Goal: Information Seeking & Learning: Learn about a topic

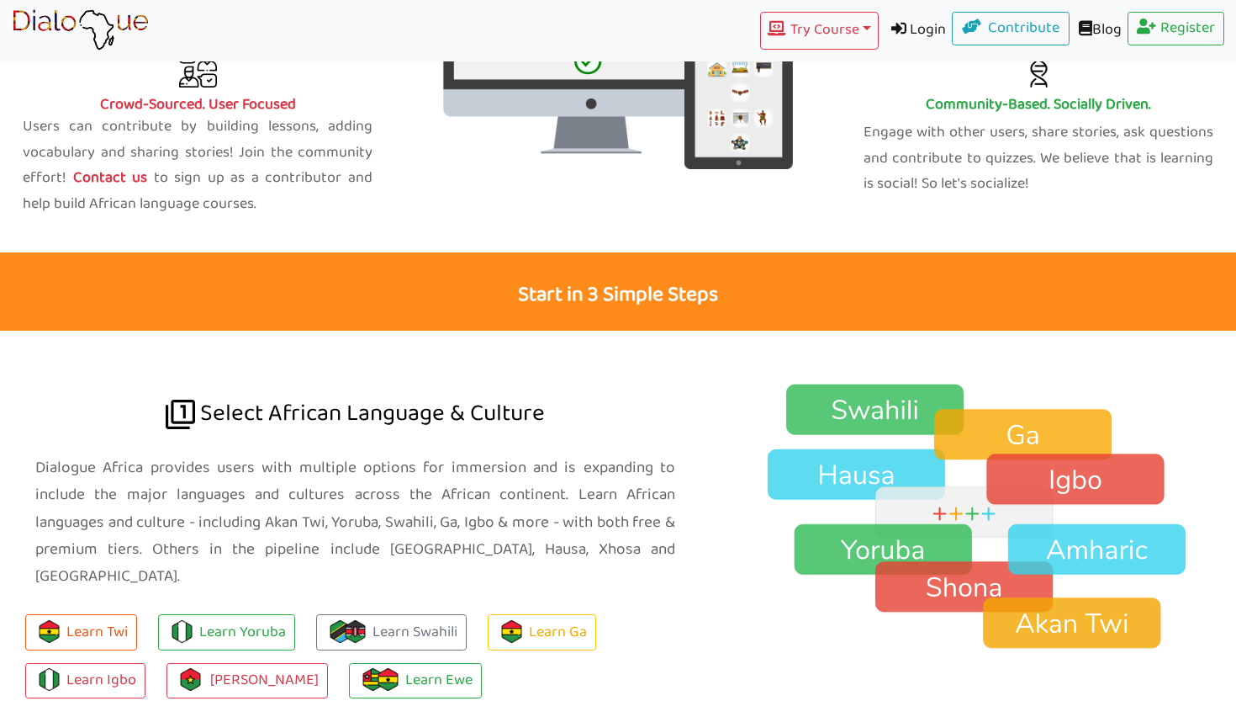
scroll to position [1088, 0]
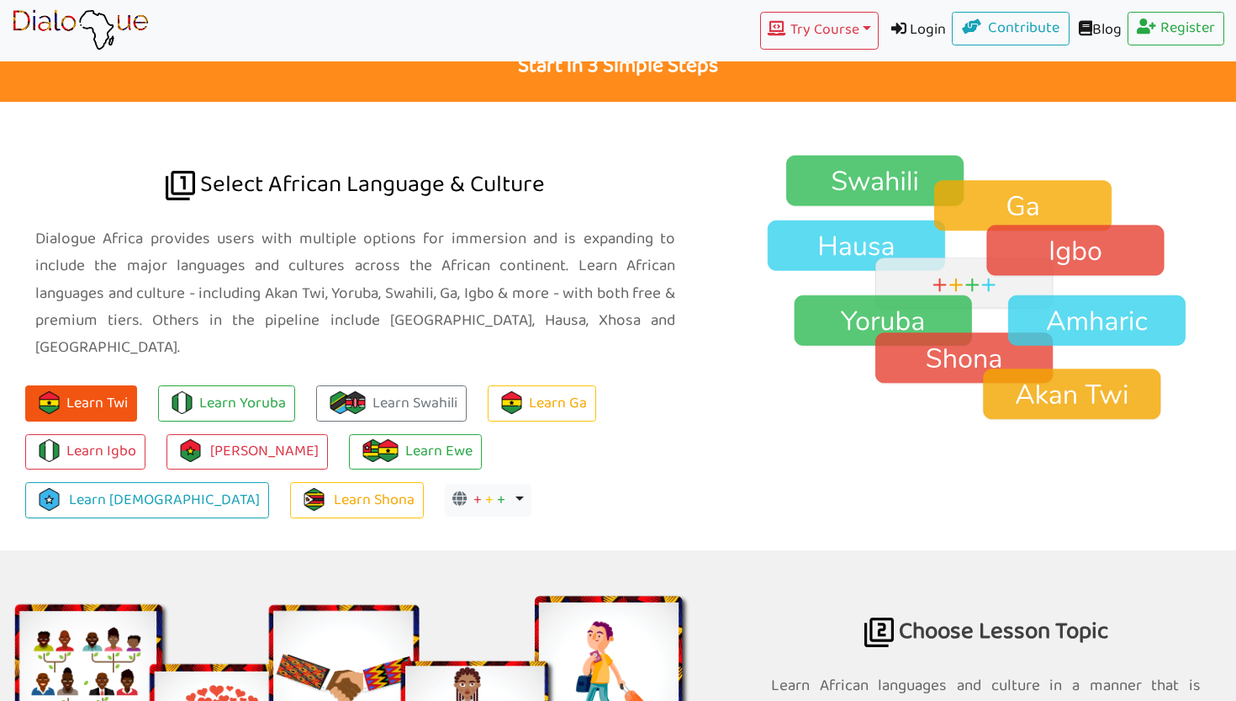
click at [109, 385] on button "Learn Twi" at bounding box center [81, 403] width 112 height 36
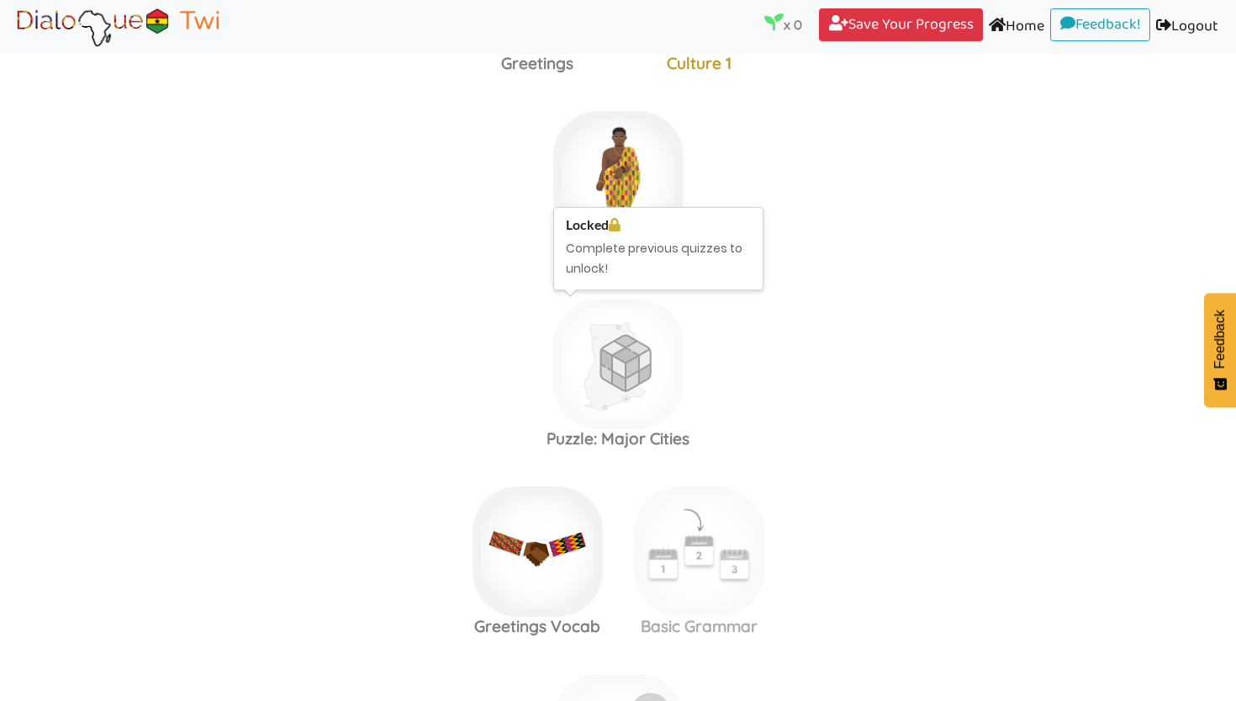
scroll to position [486, 0]
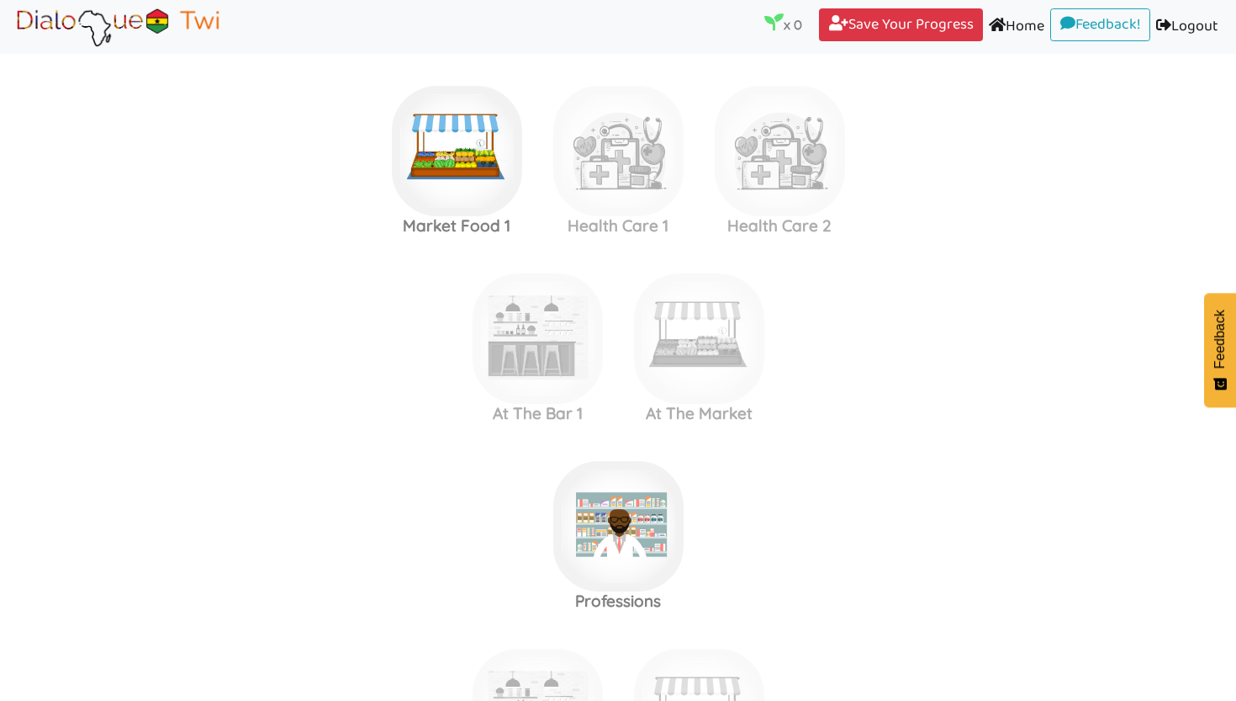
scroll to position [1821, 0]
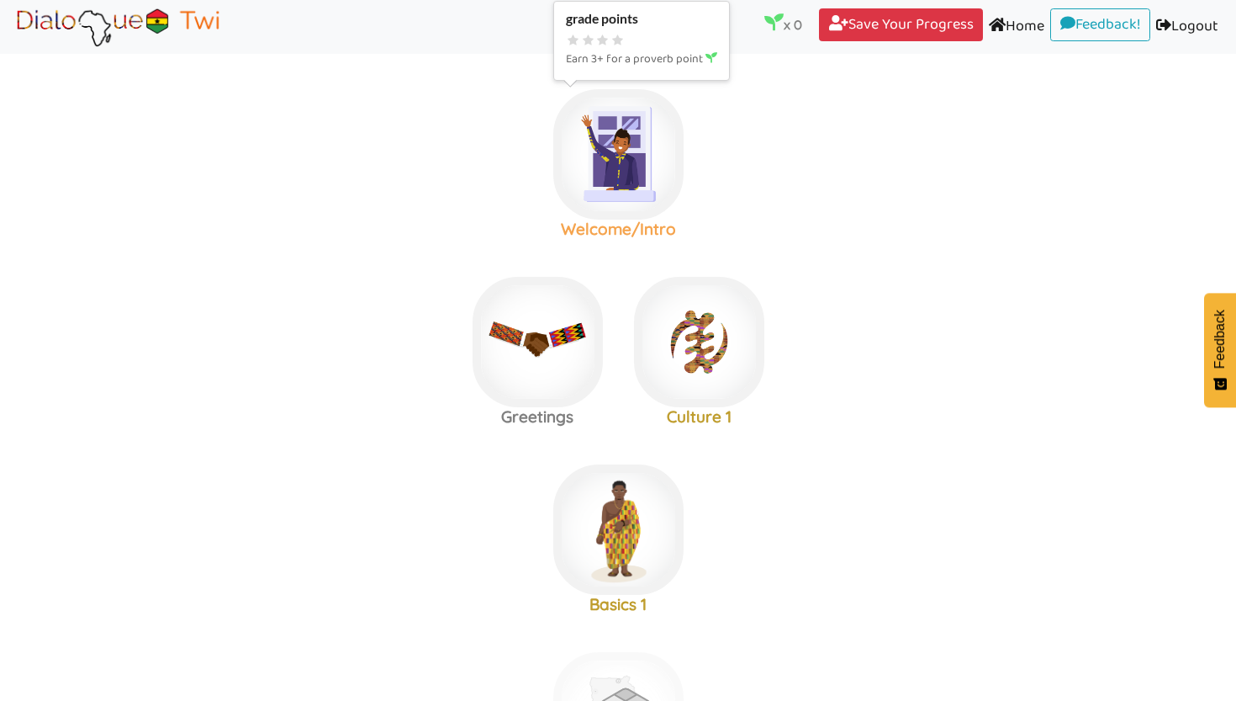
click at [633, 183] on img at bounding box center [618, 154] width 130 height 130
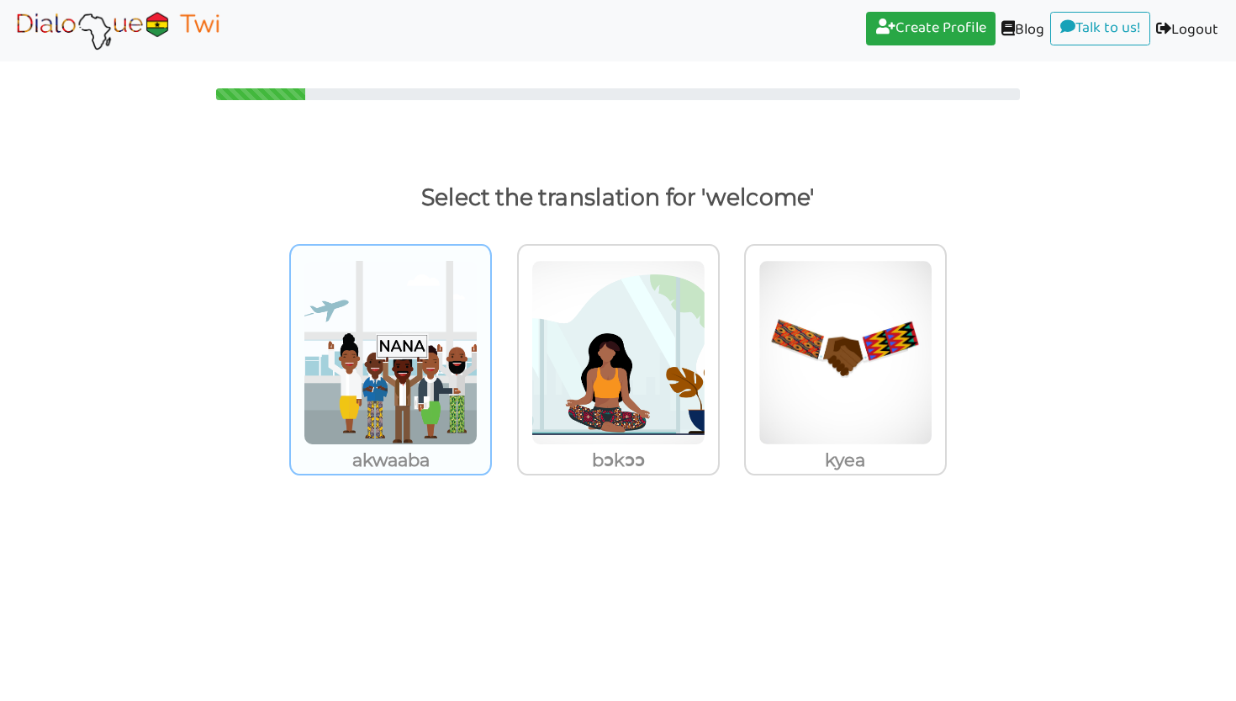
click at [456, 341] on img at bounding box center [391, 352] width 174 height 185
click at [490, 341] on input "akwaaba" at bounding box center [496, 342] width 13 height 13
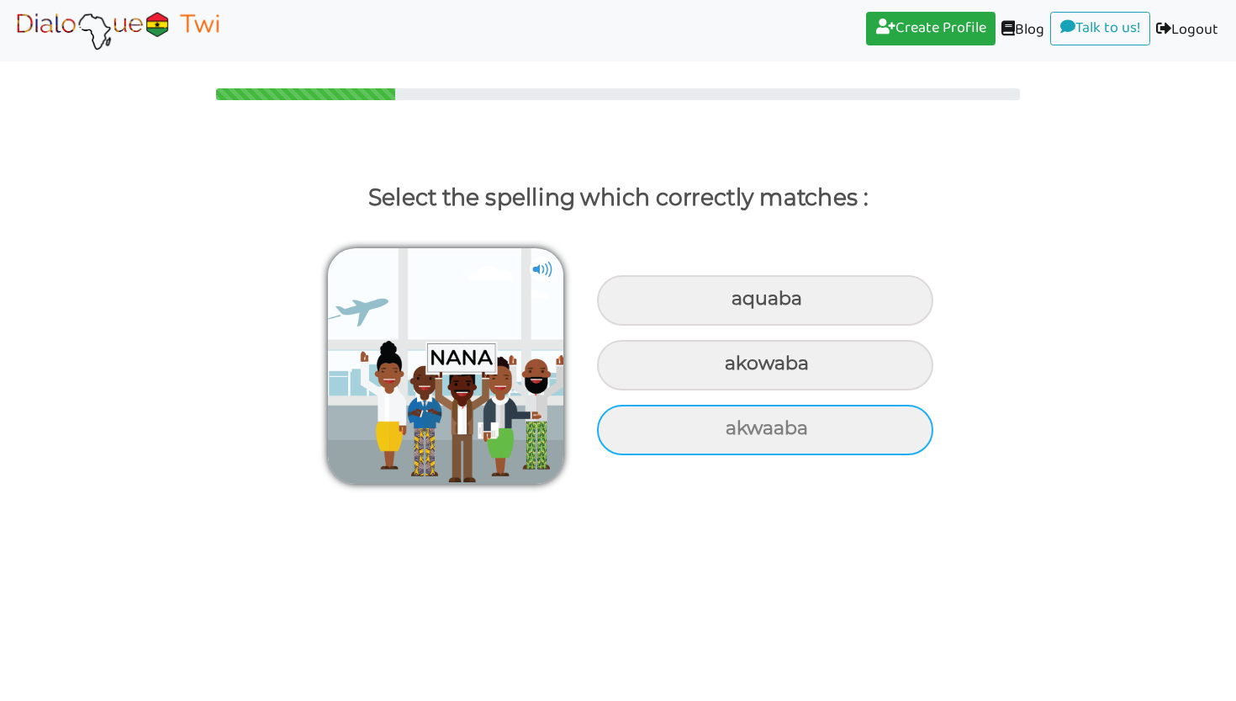
click at [664, 422] on div "akwaaba" at bounding box center [765, 430] width 336 height 50
click at [722, 423] on input "akwaaba" at bounding box center [727, 428] width 11 height 11
radio input "true"
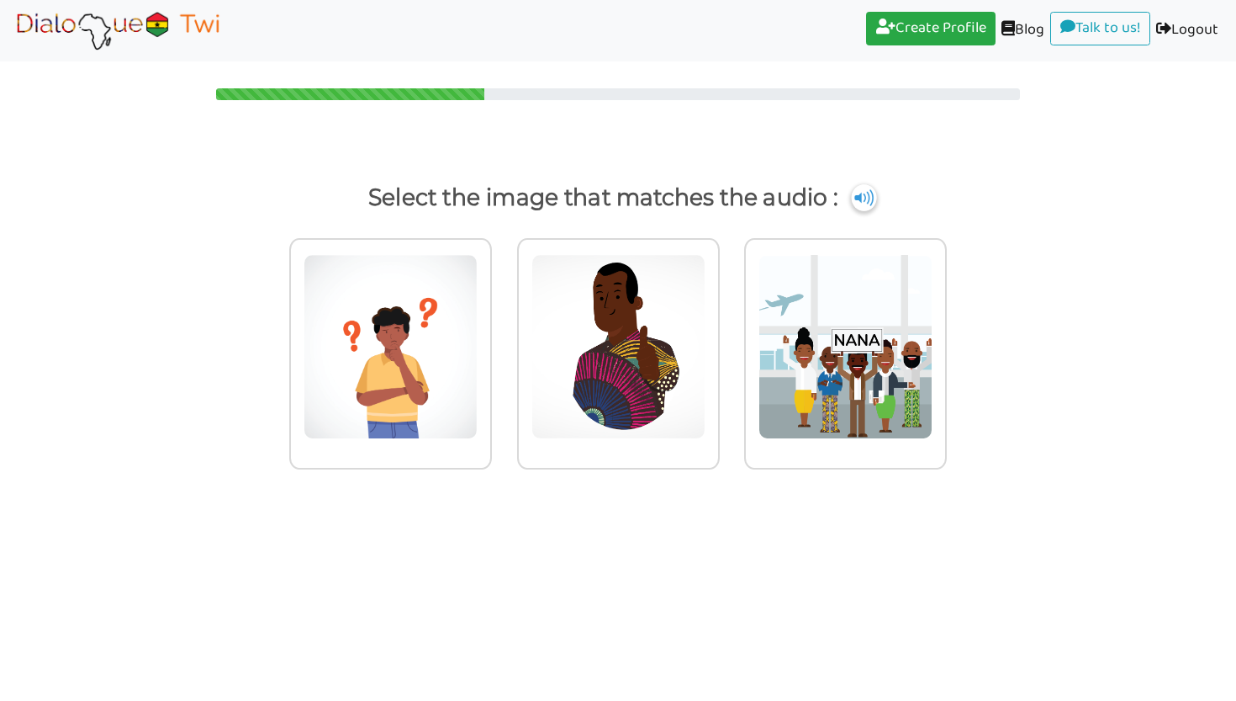
click at [870, 206] on img at bounding box center [863, 197] width 25 height 27
click at [801, 362] on img at bounding box center [846, 346] width 174 height 185
click at [945, 342] on input "radio" at bounding box center [951, 336] width 13 height 13
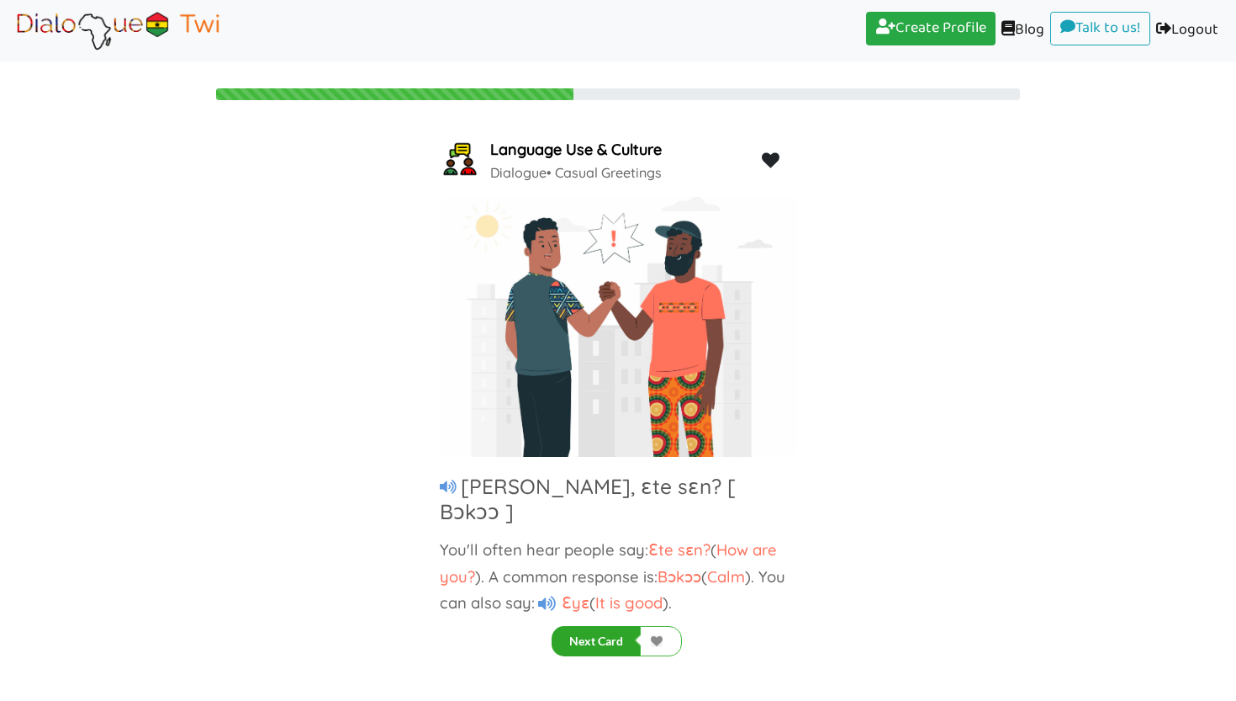
click at [627, 648] on button "Next Card" at bounding box center [596, 641] width 89 height 30
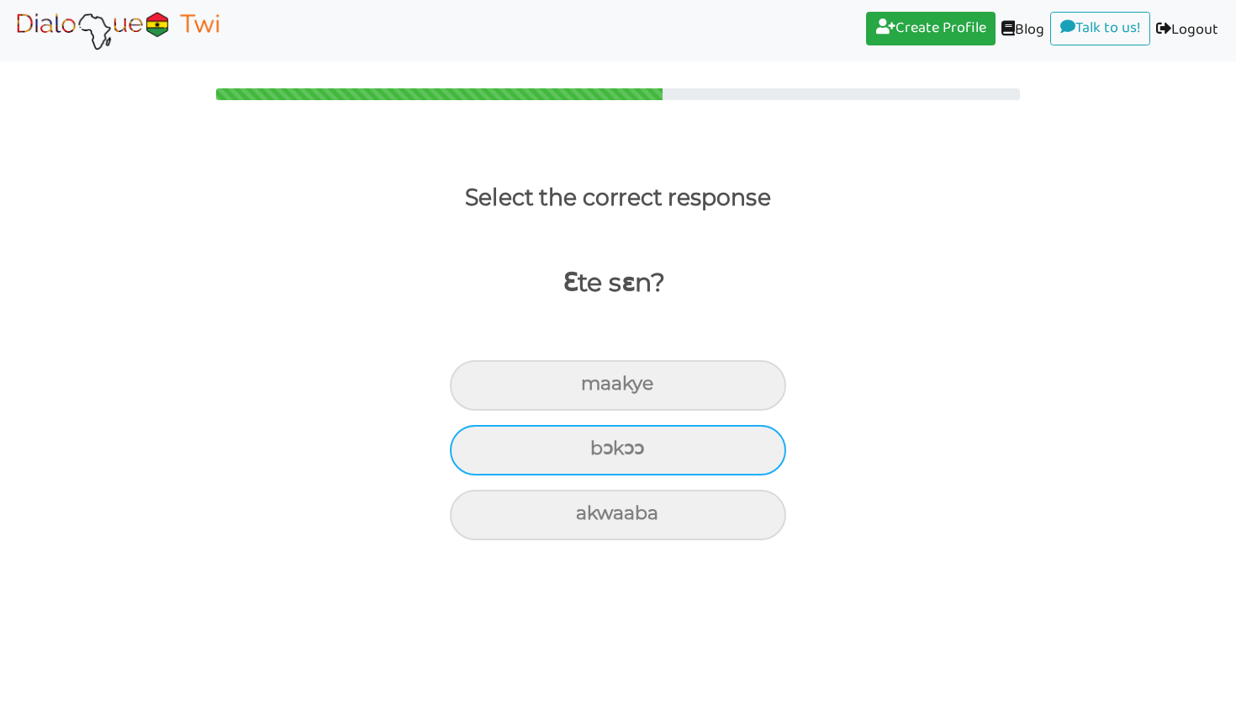
click at [669, 458] on div "bɔkɔɔ" at bounding box center [618, 450] width 336 height 50
click at [603, 454] on input "bɔkɔɔ" at bounding box center [597, 448] width 11 height 11
radio input "true"
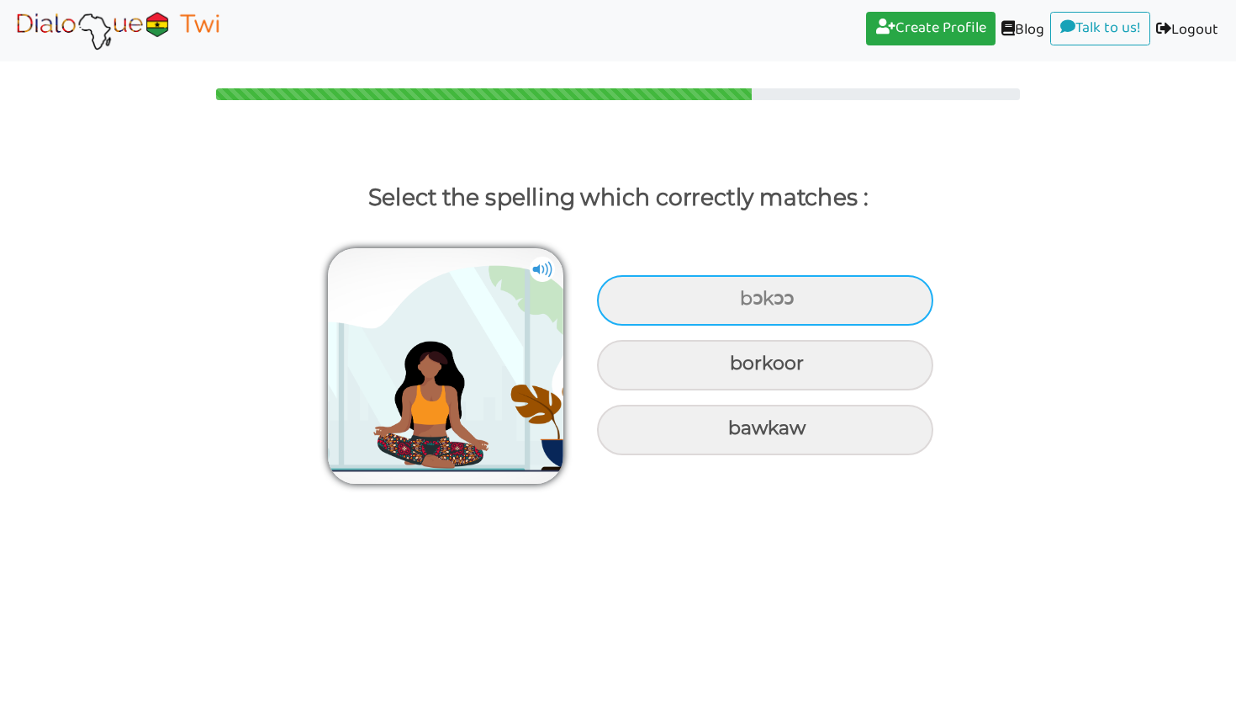
click at [770, 288] on div "bɔkɔɔ" at bounding box center [765, 300] width 336 height 50
click at [748, 294] on input "bɔkɔɔ" at bounding box center [742, 299] width 11 height 11
radio input "true"
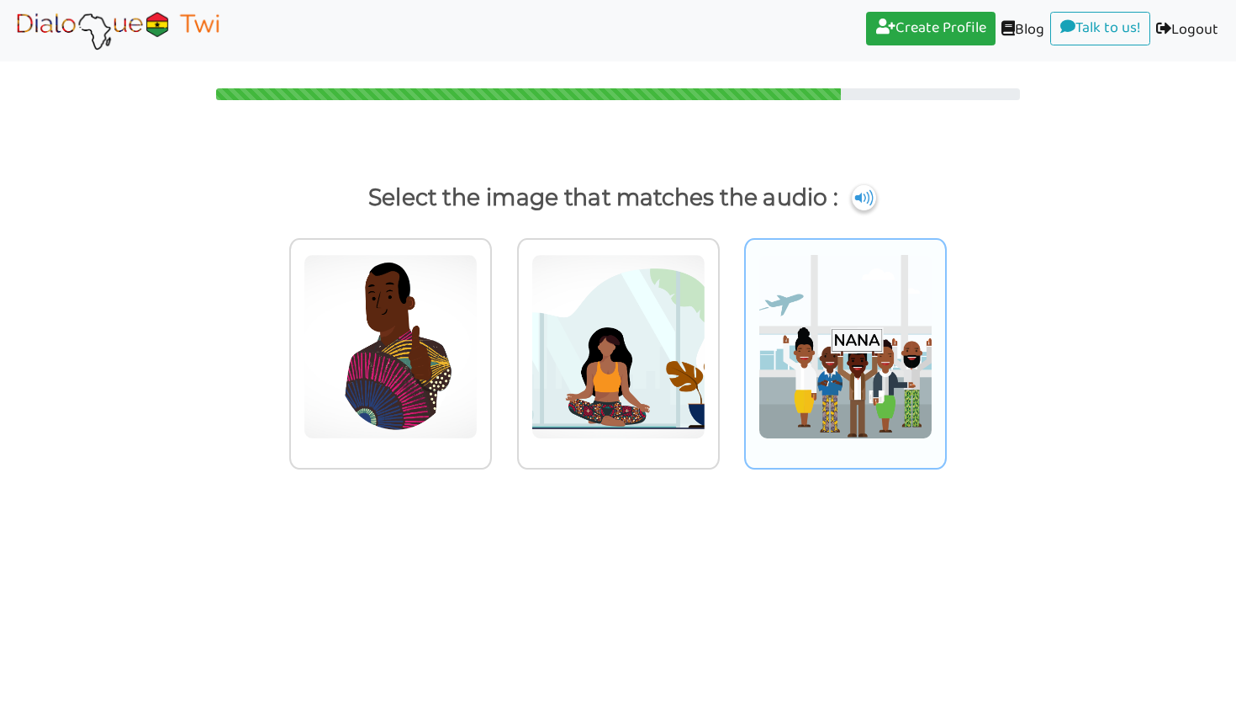
click at [766, 436] on img at bounding box center [846, 346] width 174 height 185
click at [945, 342] on input "radio" at bounding box center [951, 336] width 13 height 13
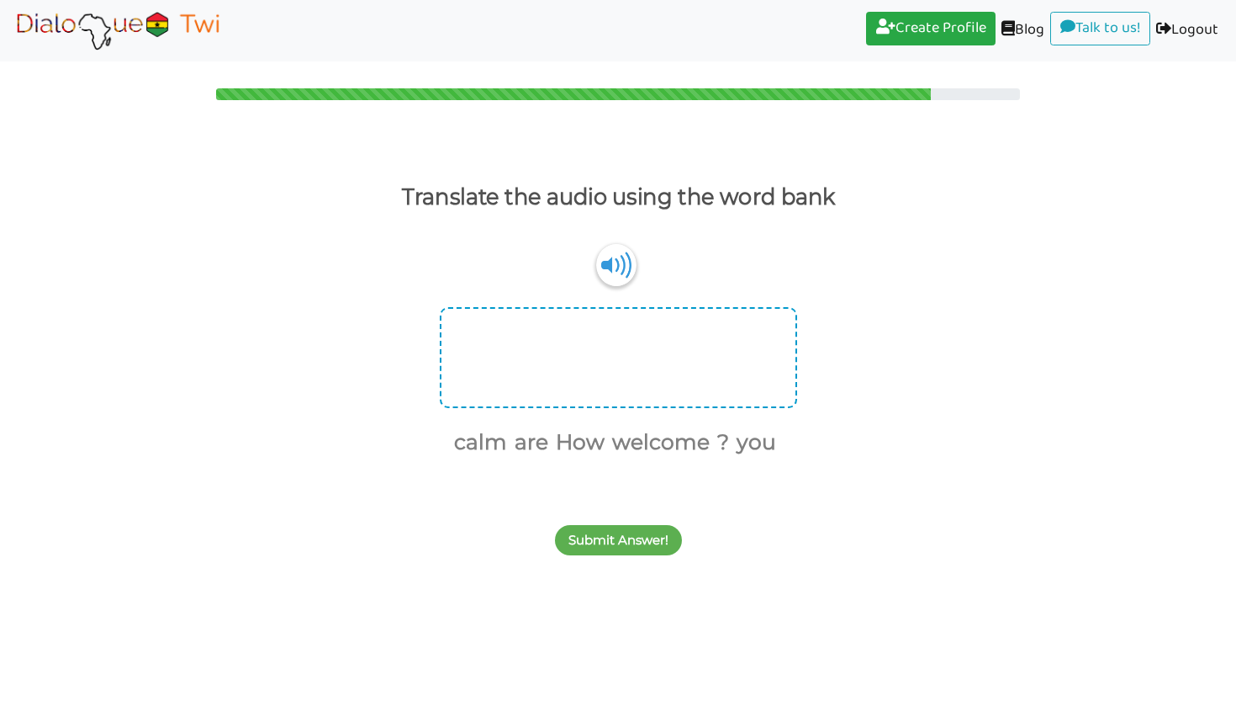
click at [708, 347] on div at bounding box center [618, 357] width 357 height 101
click at [585, 325] on div at bounding box center [618, 357] width 357 height 101
click at [584, 332] on div at bounding box center [618, 357] width 357 height 101
click at [568, 362] on div at bounding box center [618, 357] width 357 height 101
click at [648, 545] on button "Submit Answer!" at bounding box center [618, 540] width 127 height 30
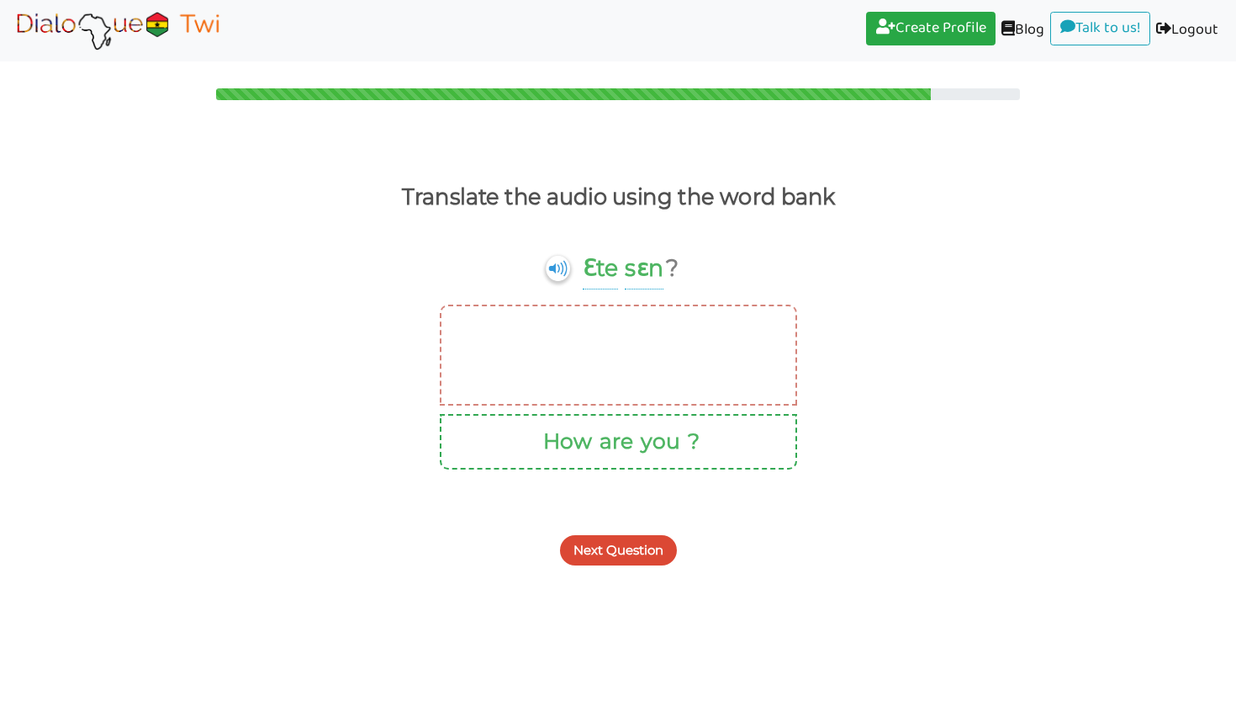
click at [646, 373] on div at bounding box center [618, 354] width 357 height 101
drag, startPoint x: 630, startPoint y: 272, endPoint x: 641, endPoint y: 435, distance: 163.5
click at [642, 436] on div "Ɛte sɛn ? How are you ?" at bounding box center [618, 358] width 1236 height 221
click at [641, 435] on button "you" at bounding box center [657, 442] width 45 height 32
click at [671, 445] on button "you" at bounding box center [657, 442] width 45 height 32
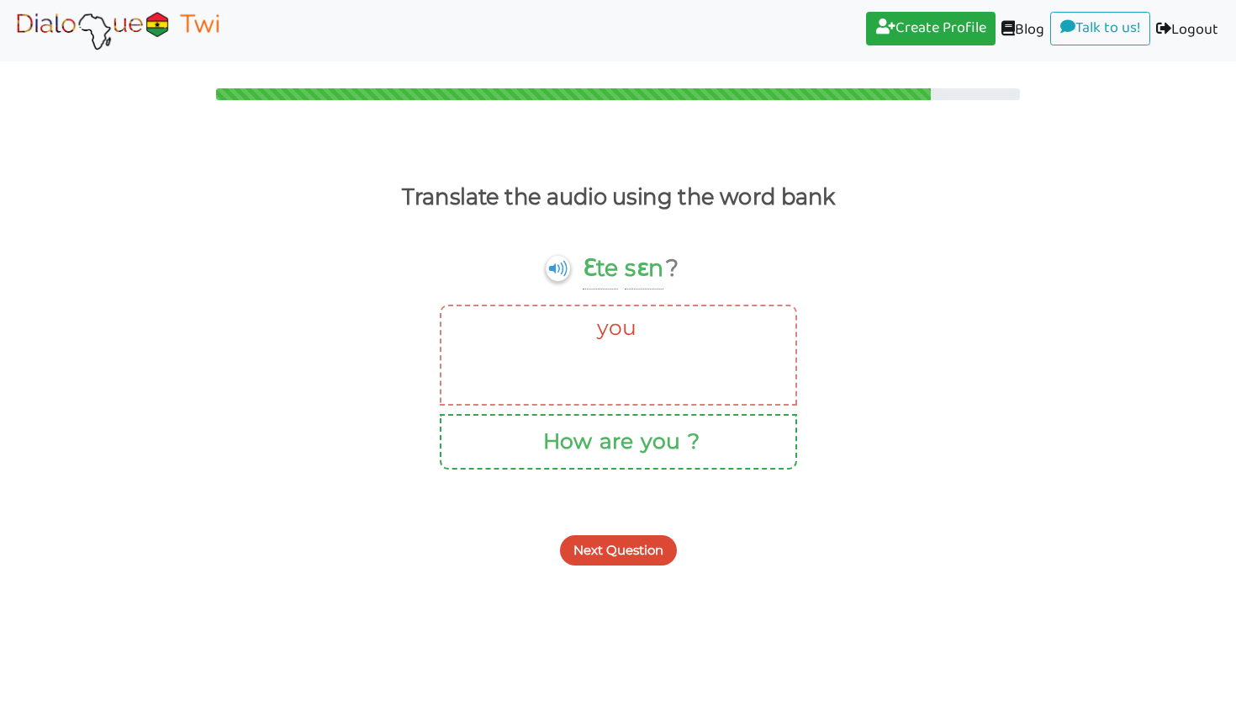
click at [684, 511] on div "Next Question" at bounding box center [618, 540] width 1236 height 66
click at [641, 537] on button "Next Question" at bounding box center [618, 550] width 117 height 30
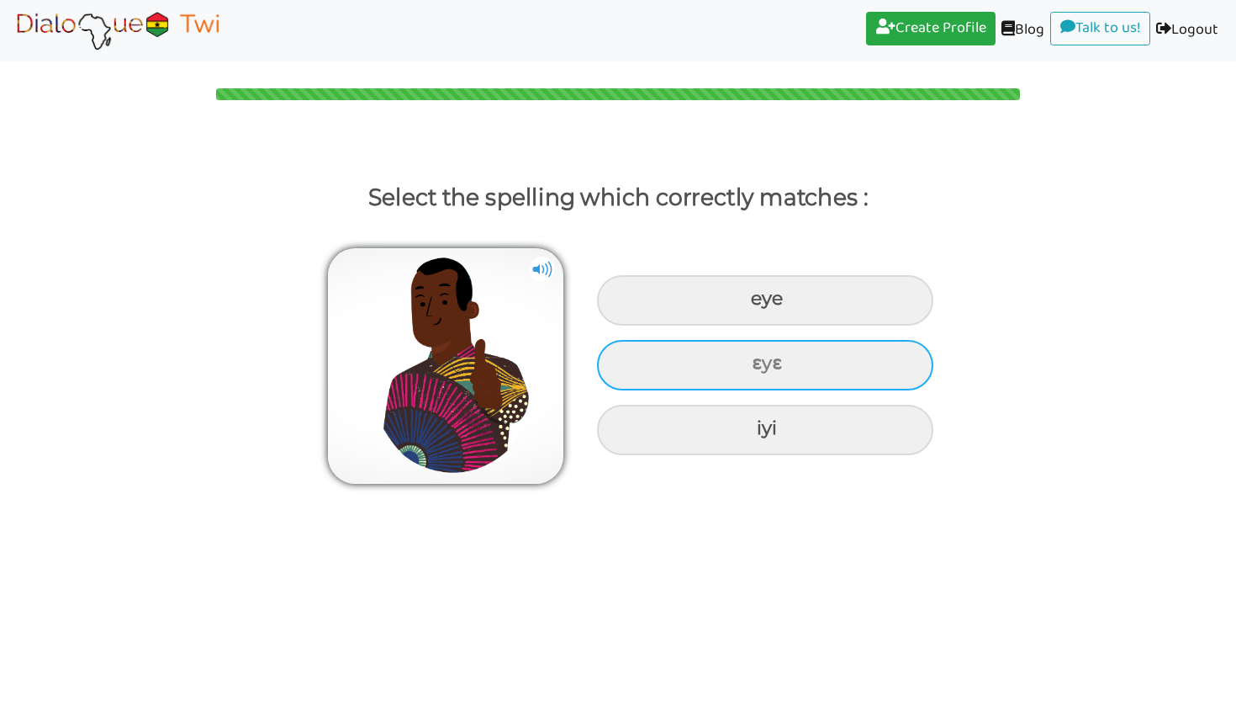
click at [730, 362] on div "ɛyɛ" at bounding box center [765, 365] width 336 height 50
click at [749, 362] on input "ɛyɛ" at bounding box center [754, 363] width 11 height 11
radio input "true"
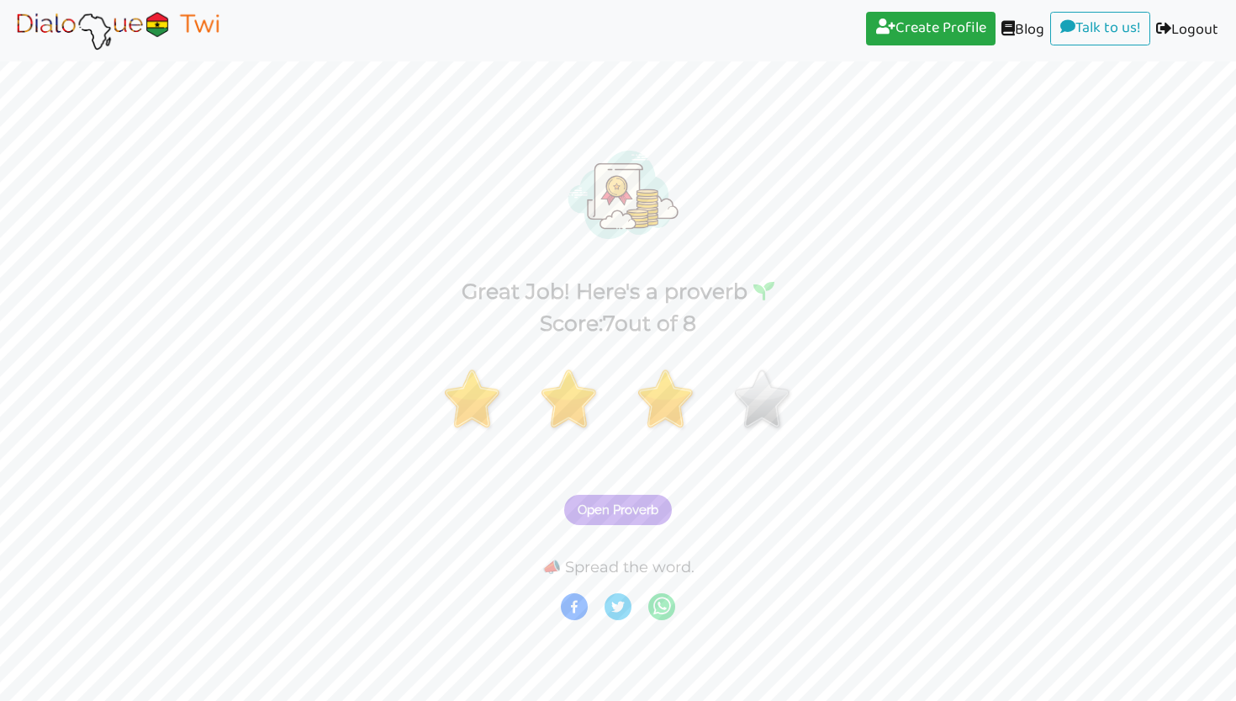
click at [663, 511] on button "Open Proverb" at bounding box center [618, 510] width 108 height 30
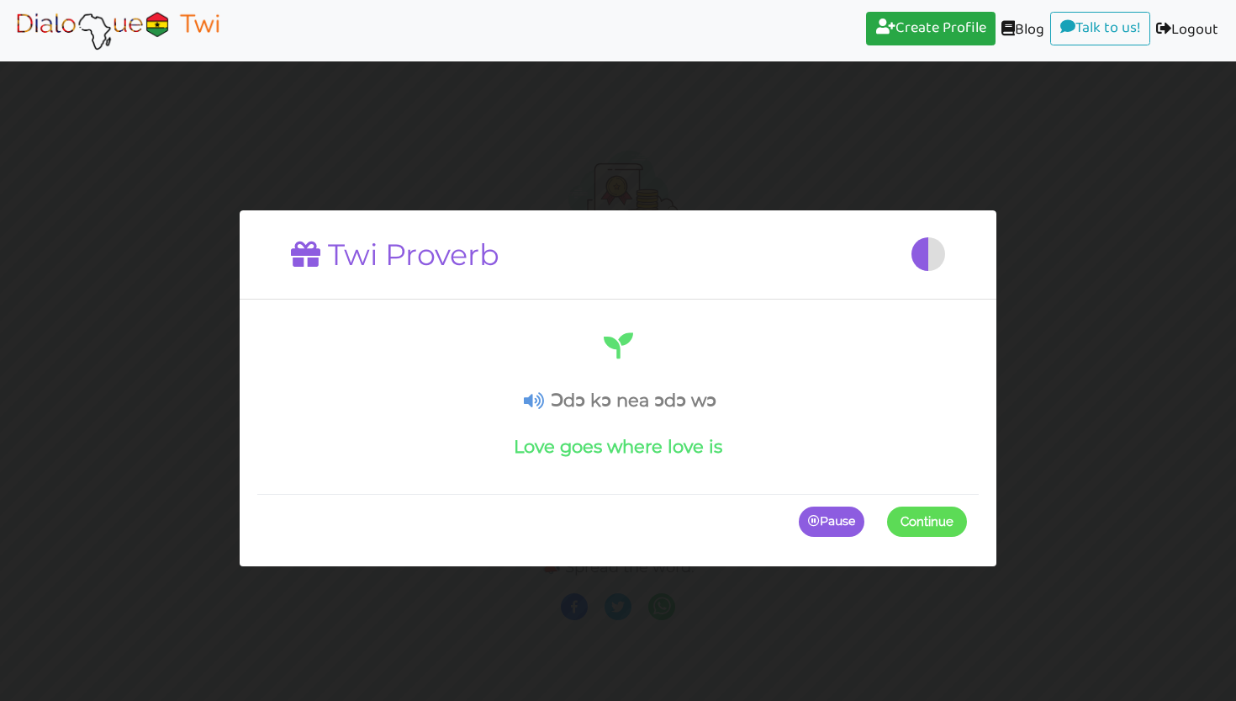
click at [894, 526] on button "Continue" at bounding box center [927, 521] width 80 height 30
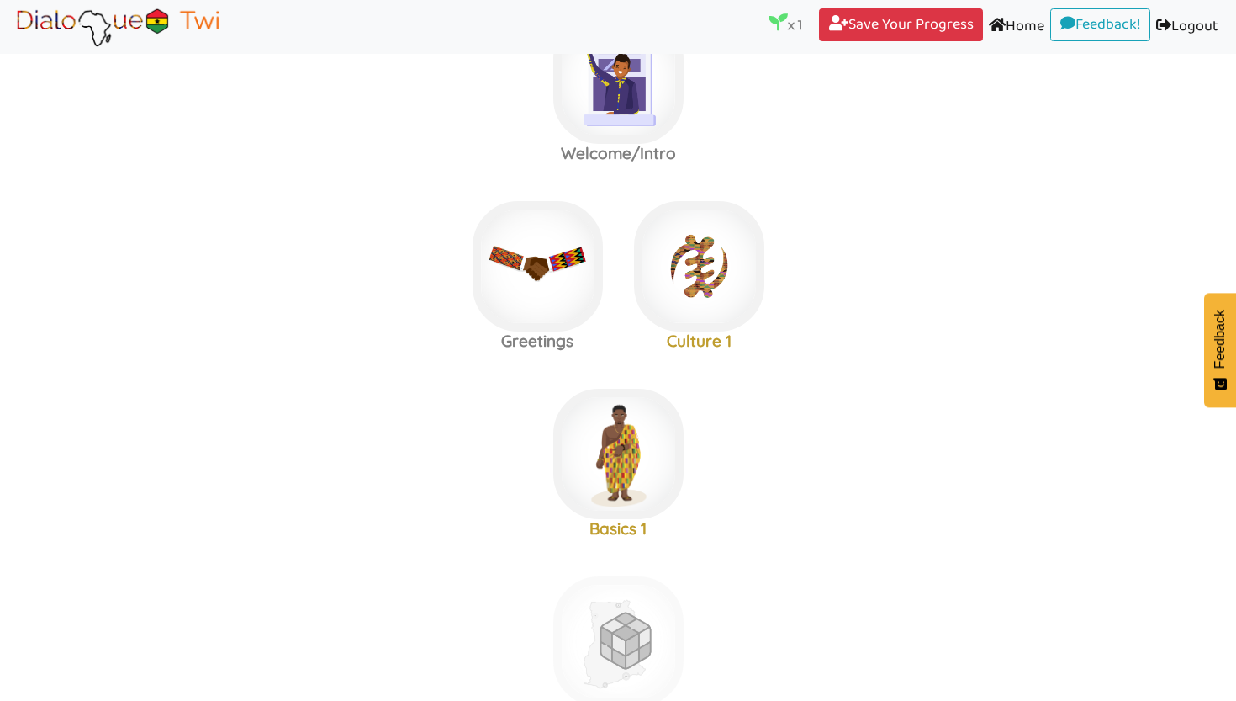
scroll to position [82, 0]
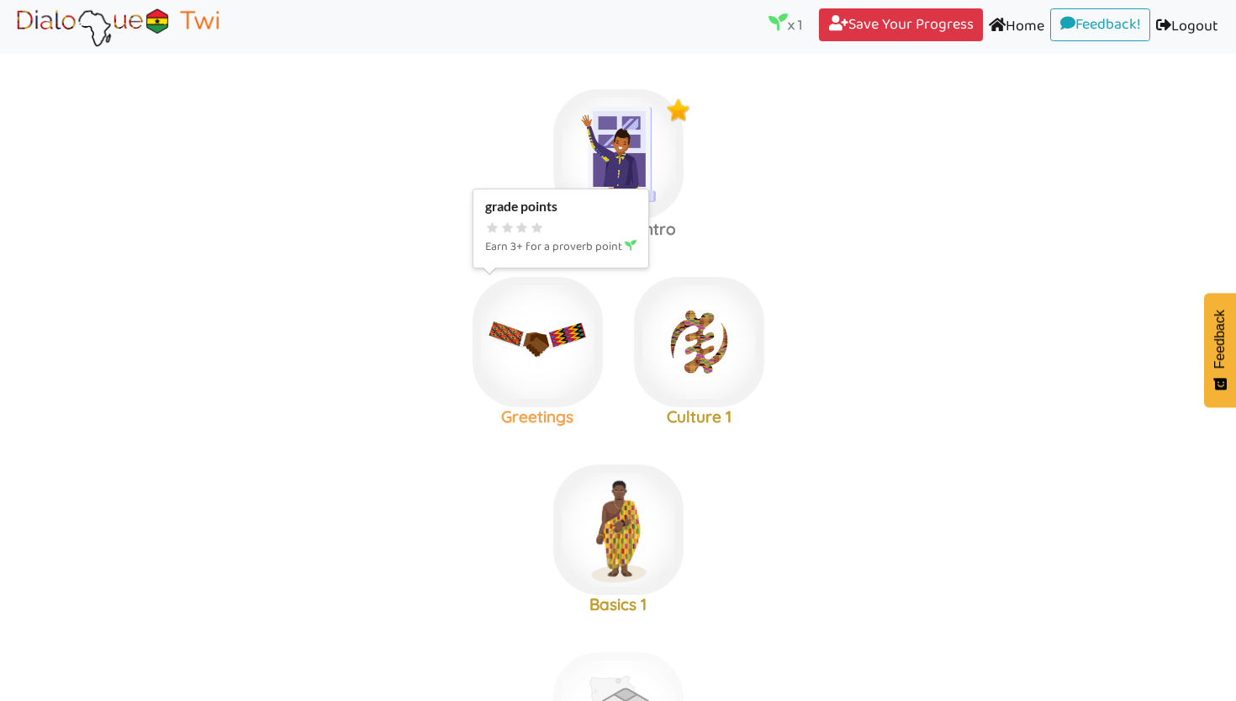
click at [558, 375] on img at bounding box center [538, 342] width 130 height 130
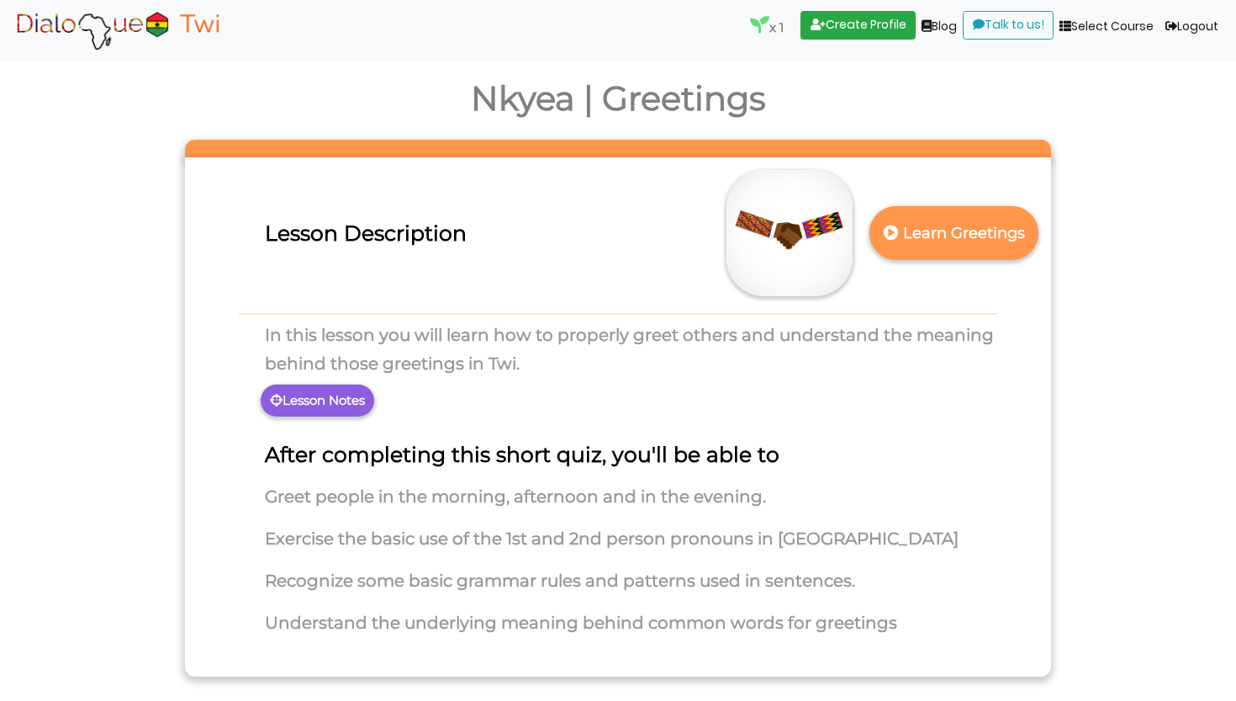
click at [363, 410] on p "Lesson Notes" at bounding box center [318, 400] width 114 height 32
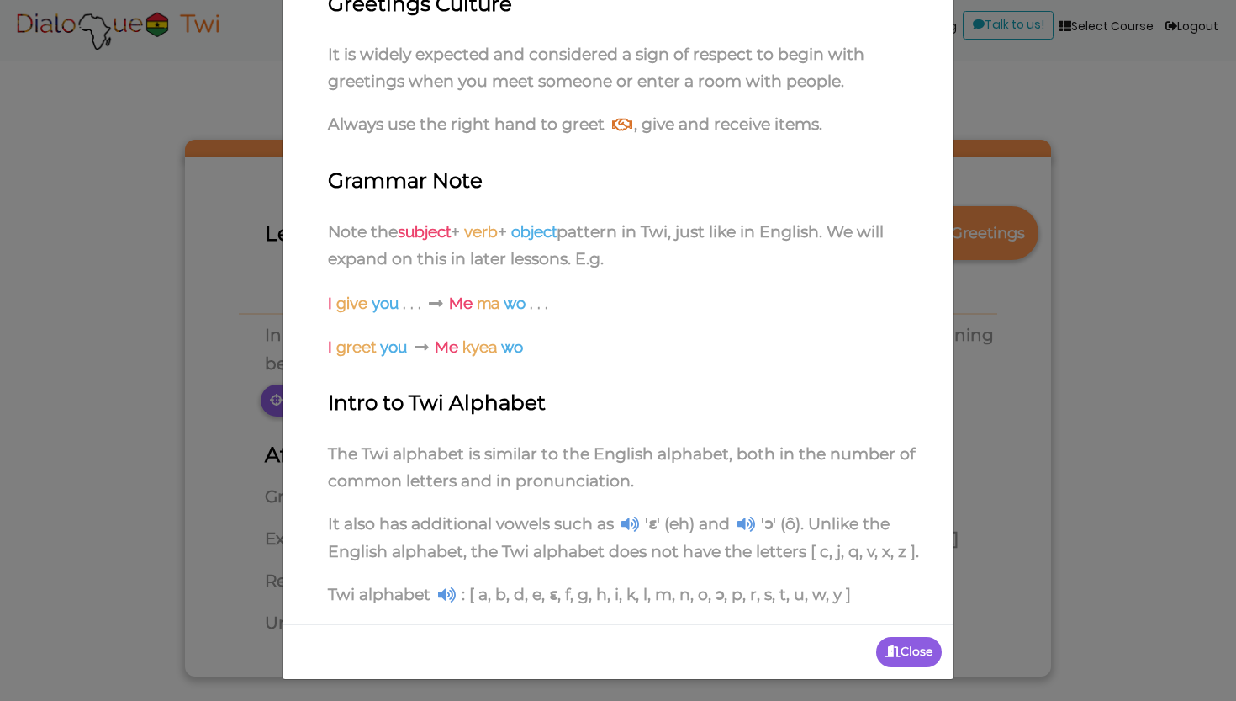
scroll to position [199, 0]
click at [877, 653] on p "Close" at bounding box center [909, 652] width 66 height 30
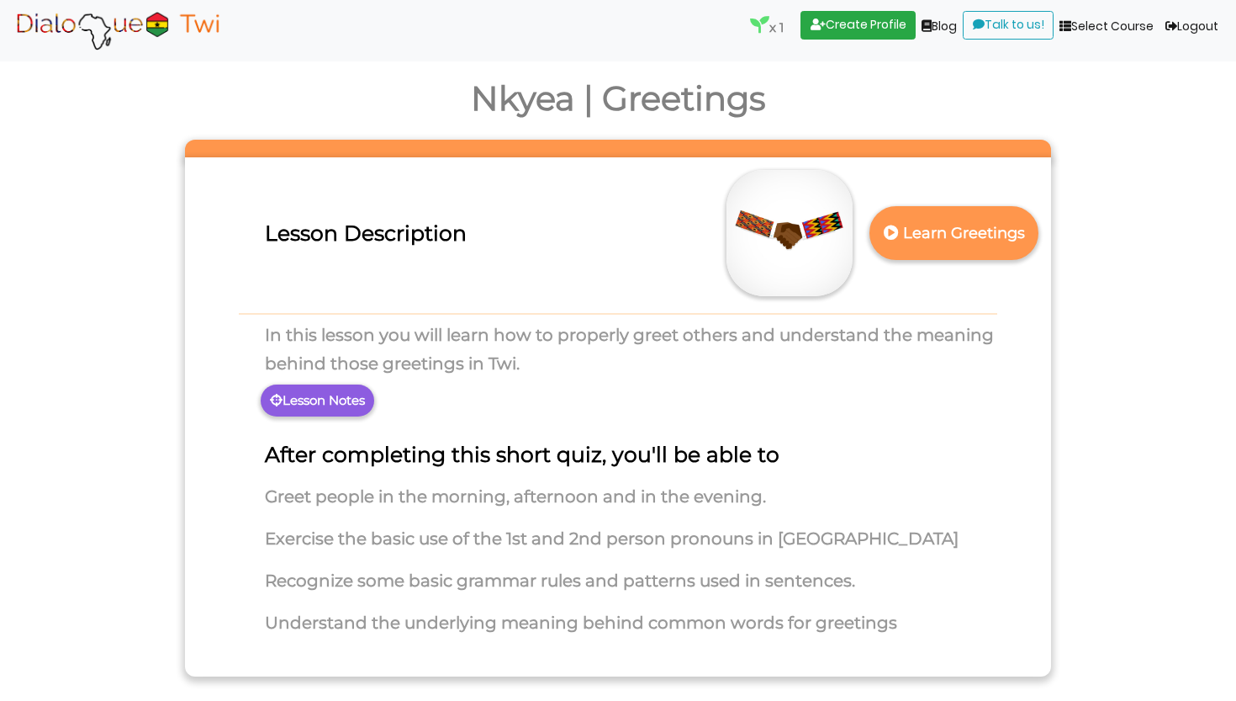
scroll to position [0, 0]
click at [907, 241] on p "Learn Greetings" at bounding box center [955, 233] width 148 height 41
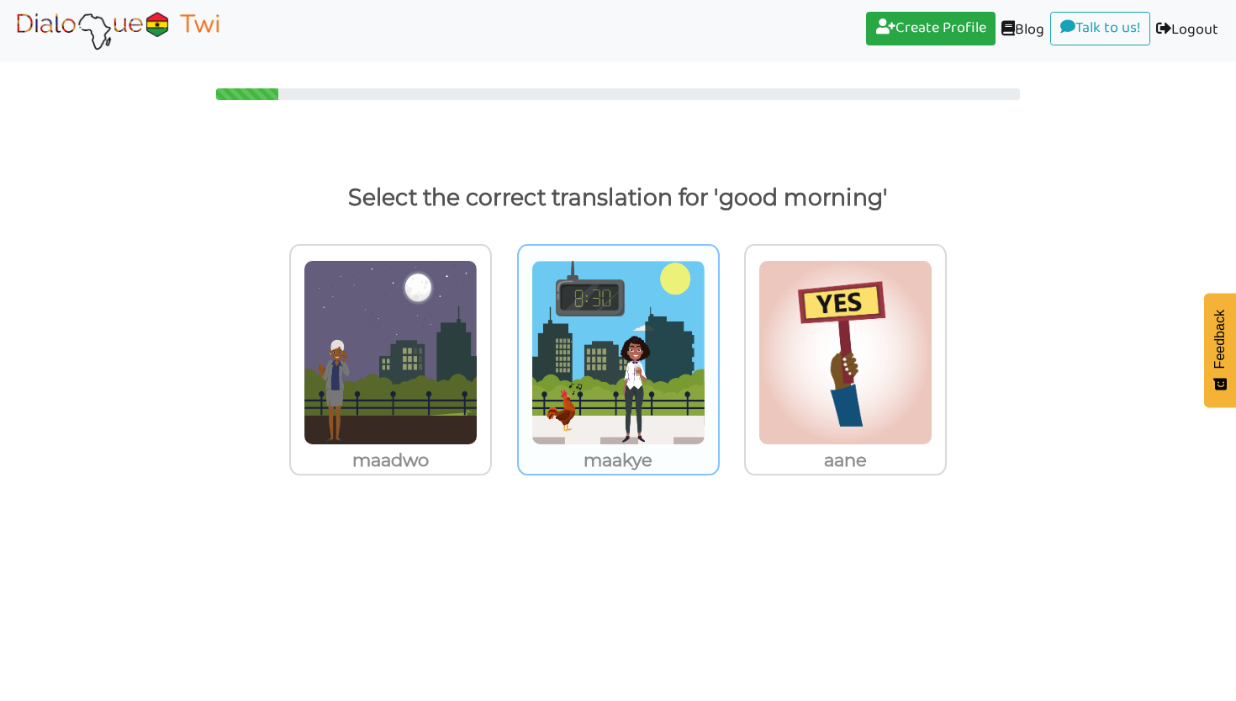
click at [617, 349] on img at bounding box center [619, 352] width 174 height 185
click at [718, 348] on input "maakye" at bounding box center [724, 342] width 13 height 13
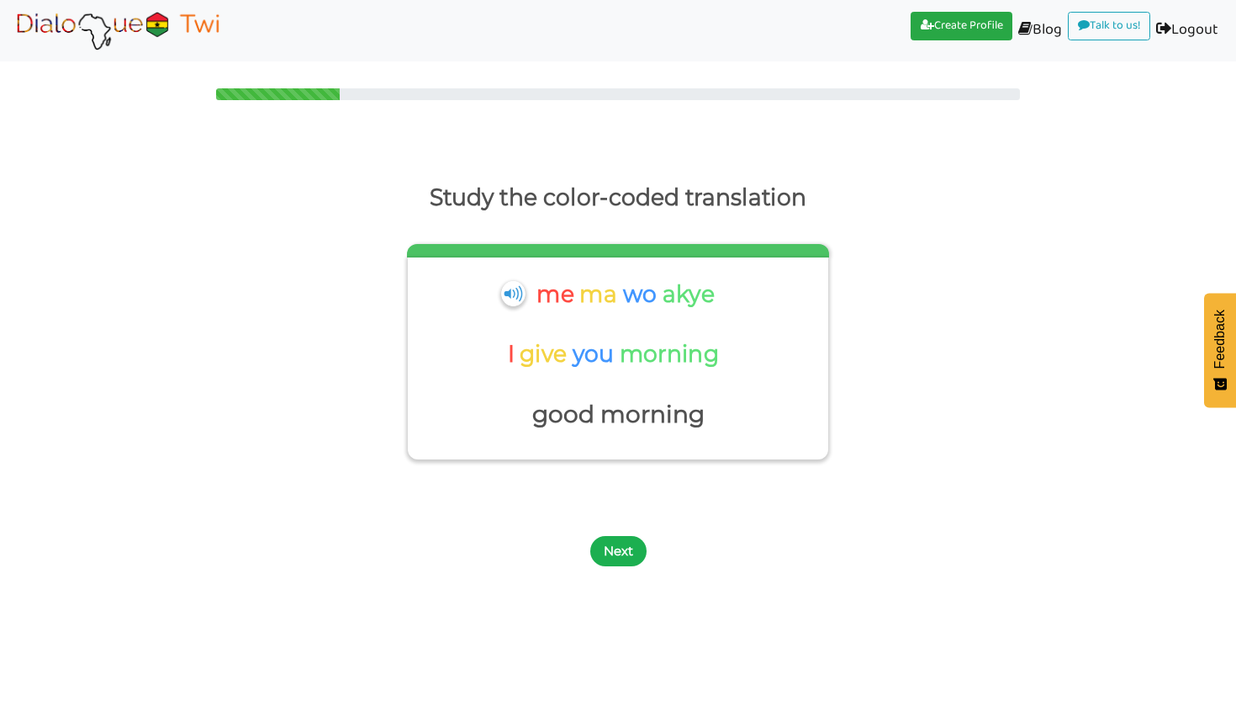
click at [616, 536] on button "Next" at bounding box center [618, 551] width 56 height 30
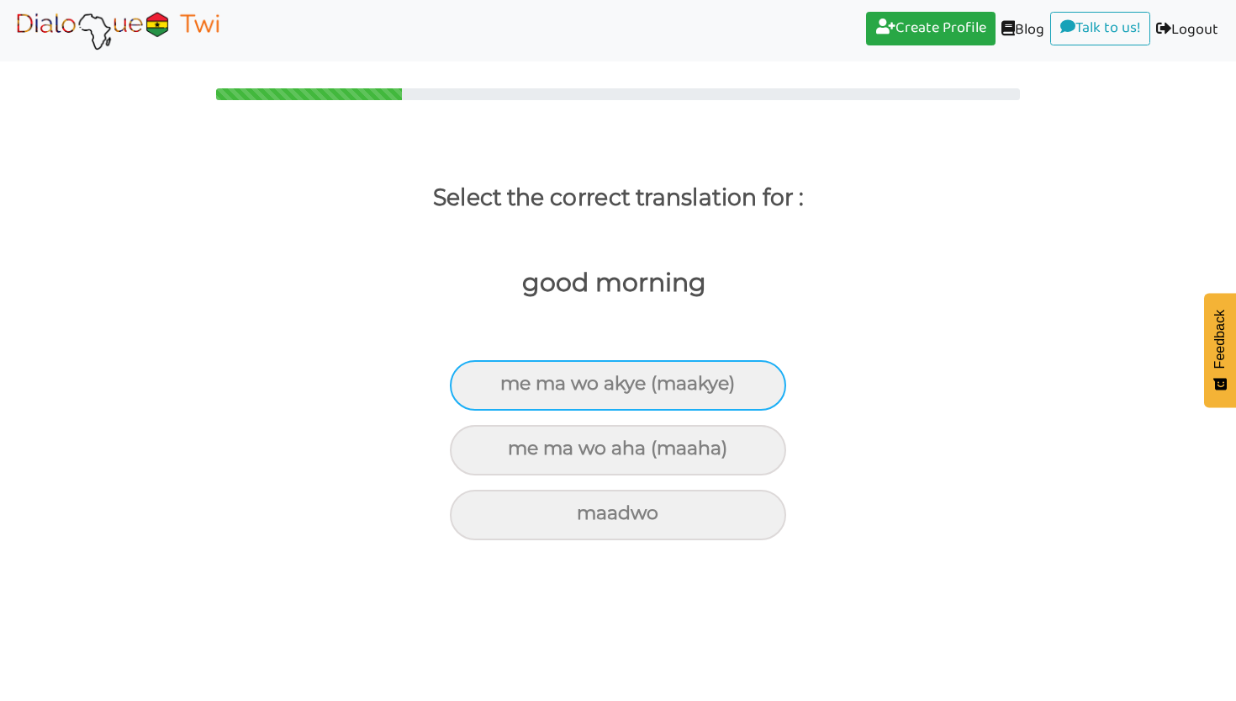
click at [673, 373] on div "me ma wo akye (maakye)" at bounding box center [618, 385] width 336 height 50
click at [513, 378] on input "me ma wo akye (maakye)" at bounding box center [507, 383] width 11 height 11
radio input "true"
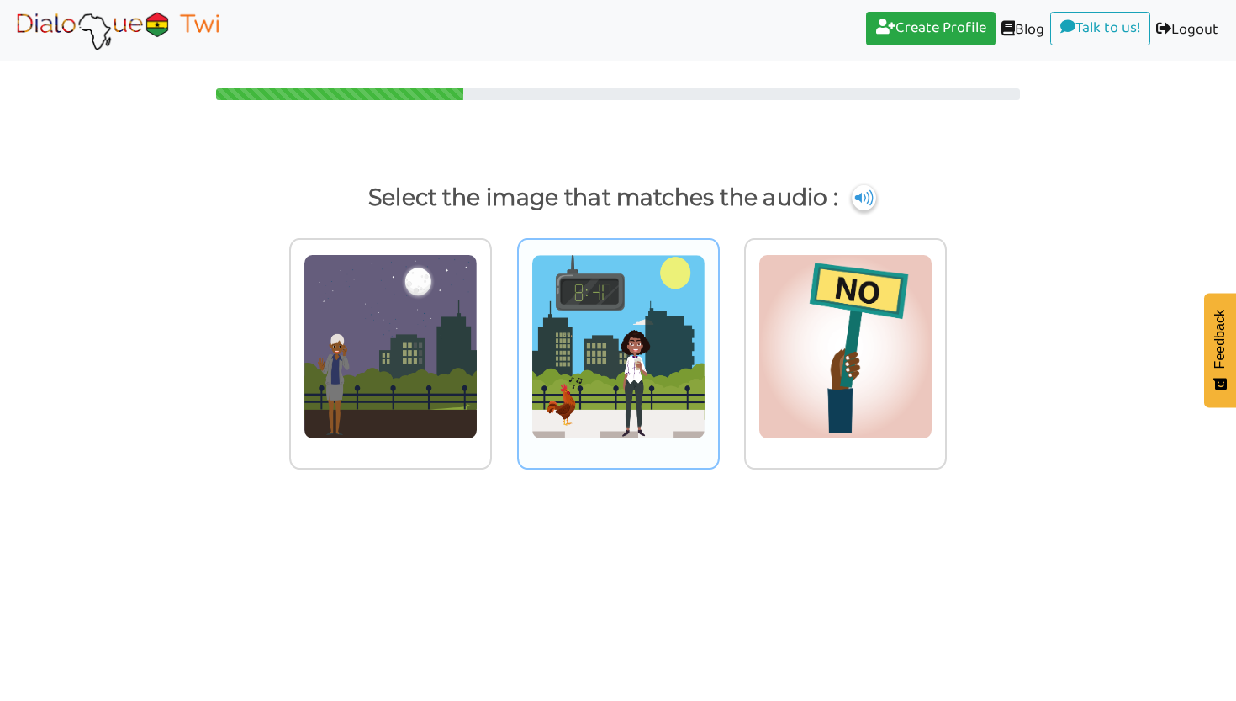
click at [687, 454] on div at bounding box center [618, 353] width 203 height 231
click at [718, 342] on input "radio" at bounding box center [724, 336] width 13 height 13
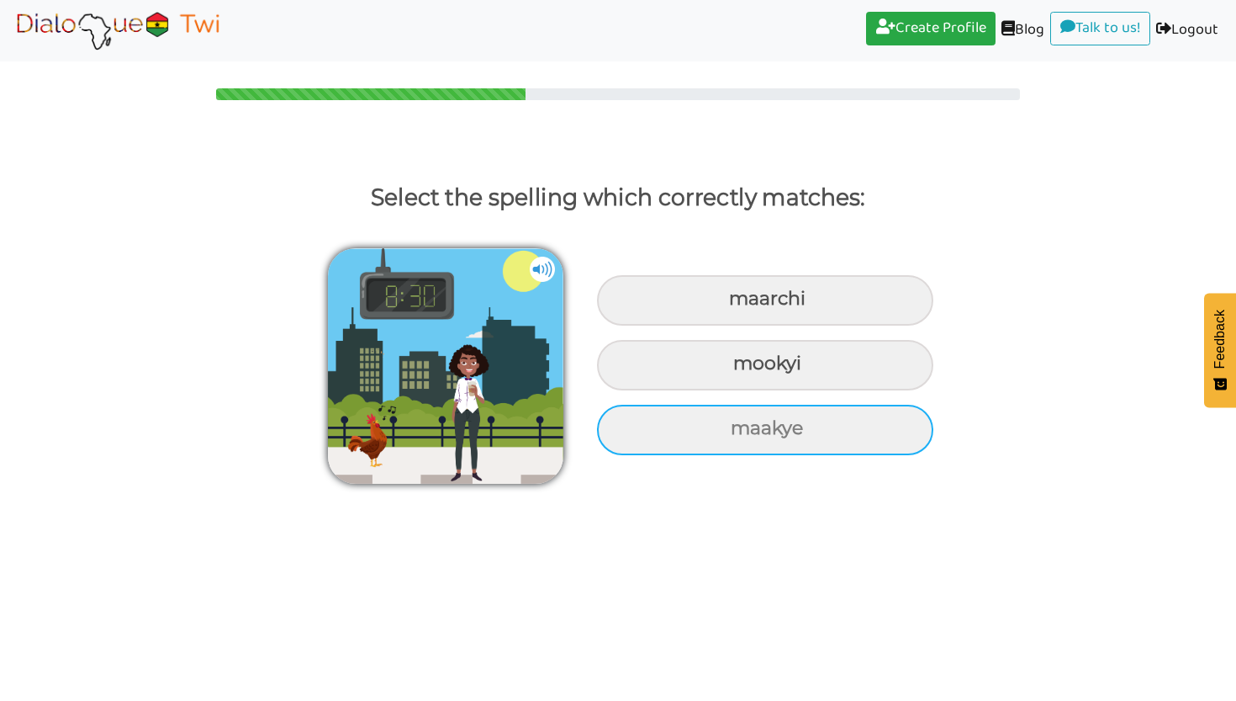
click at [688, 447] on div "maakye" at bounding box center [765, 430] width 336 height 50
click at [727, 434] on input "maakye" at bounding box center [732, 428] width 11 height 11
radio input "true"
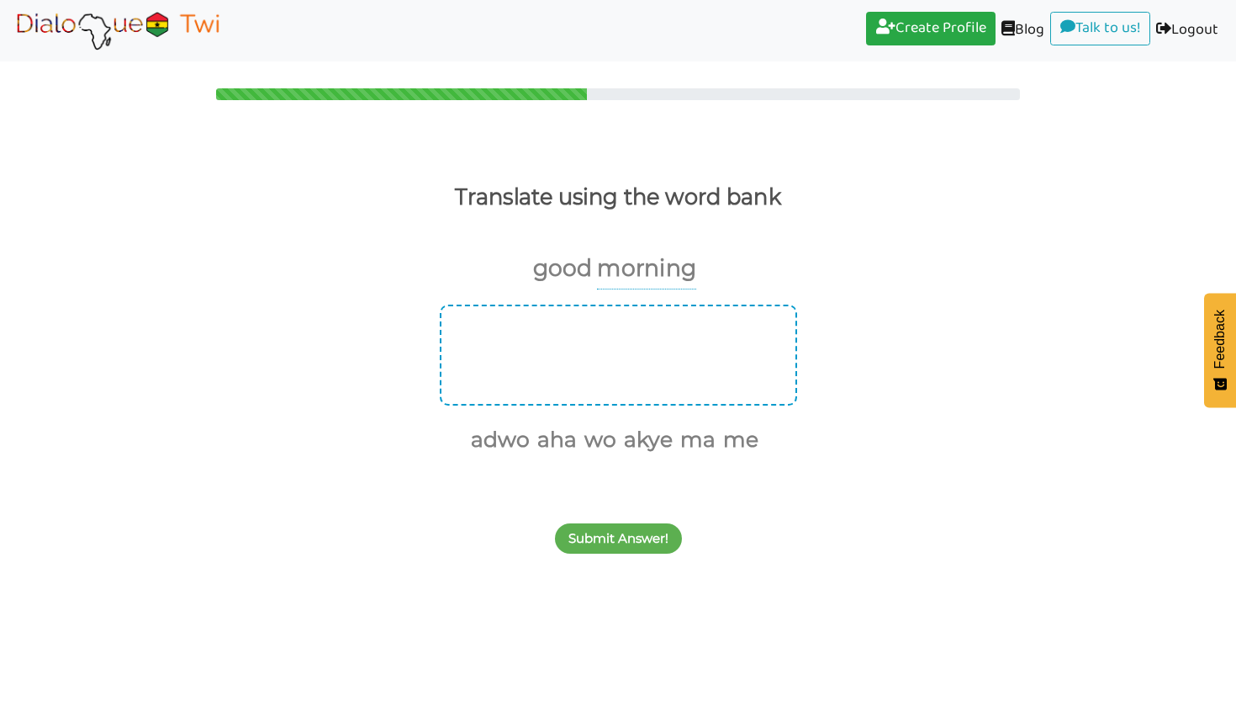
drag, startPoint x: 738, startPoint y: 442, endPoint x: 489, endPoint y: 352, distance: 265.5
click at [489, 352] on div "adwo aha wo akye ma me" at bounding box center [618, 380] width 1236 height 153
click at [733, 437] on button "me" at bounding box center [737, 440] width 41 height 32
click at [717, 441] on button "ma" at bounding box center [716, 440] width 41 height 32
click at [608, 442] on button "aha" at bounding box center [596, 440] width 45 height 32
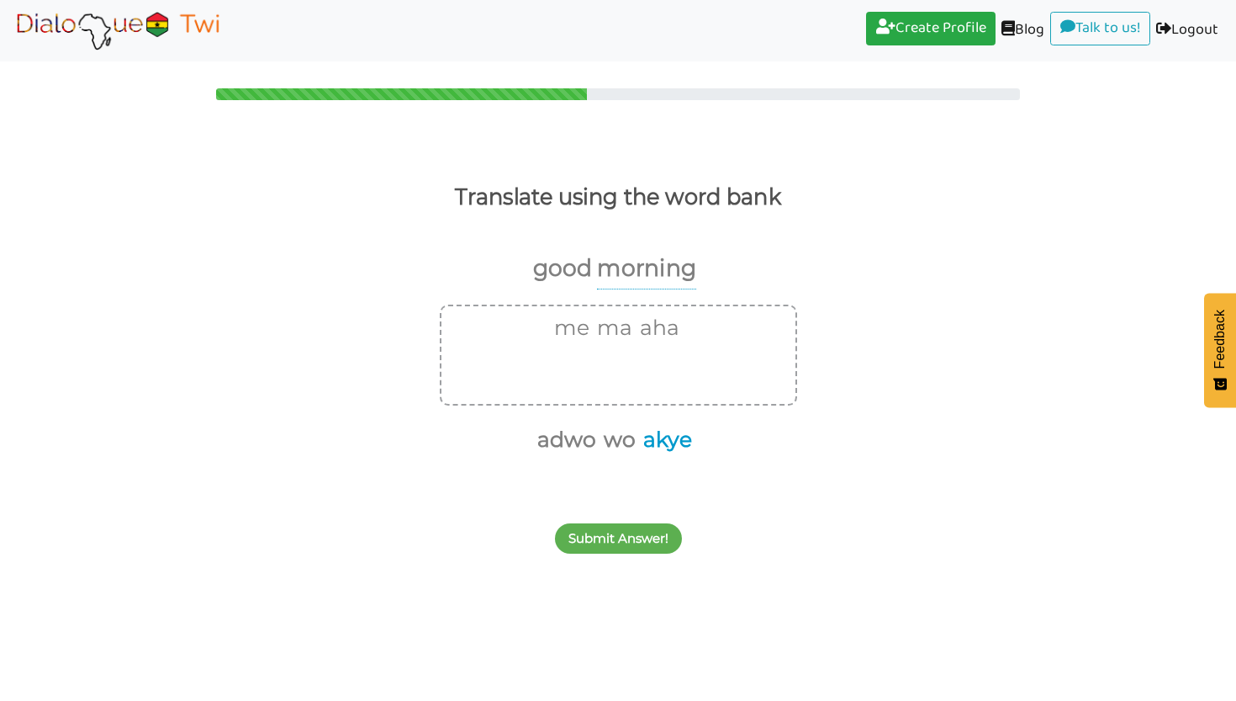
click at [642, 441] on button "akye" at bounding box center [665, 440] width 55 height 32
click at [599, 437] on button "adwo" at bounding box center [592, 440] width 65 height 32
click at [627, 437] on button "wo" at bounding box center [612, 440] width 38 height 32
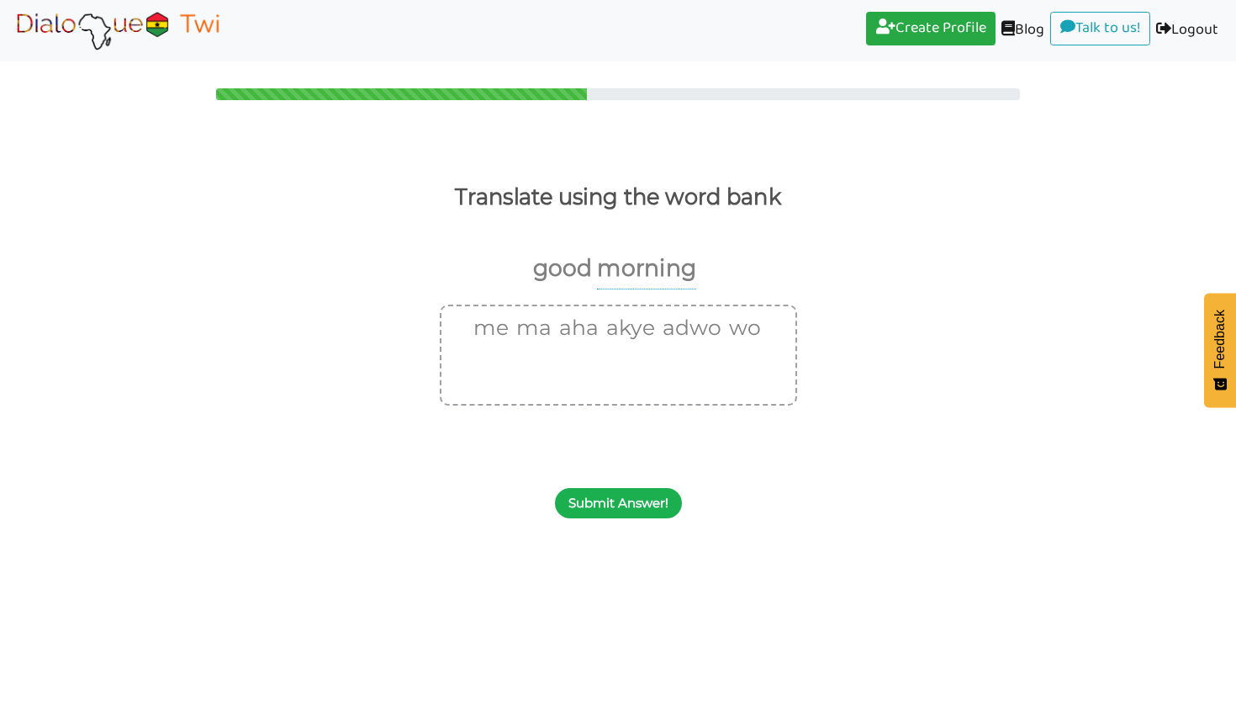
click at [626, 489] on button "Submit Answer!" at bounding box center [618, 503] width 127 height 30
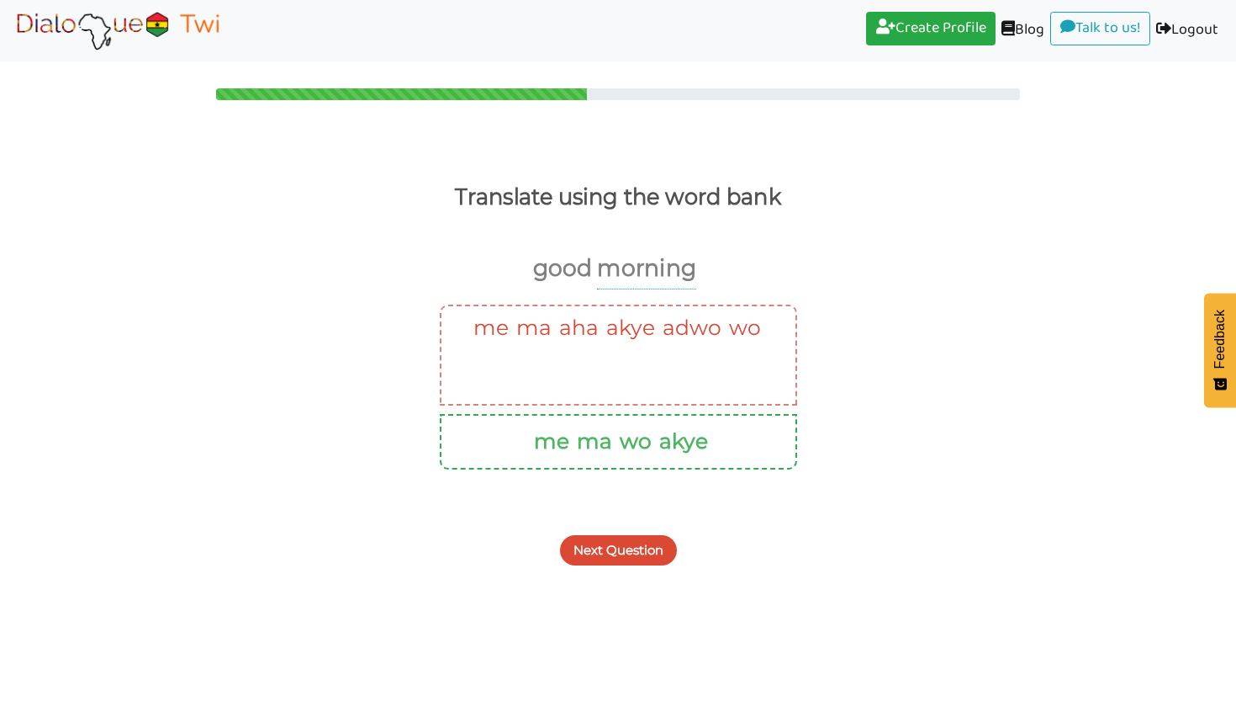
click at [621, 542] on button "Next Question" at bounding box center [618, 550] width 117 height 30
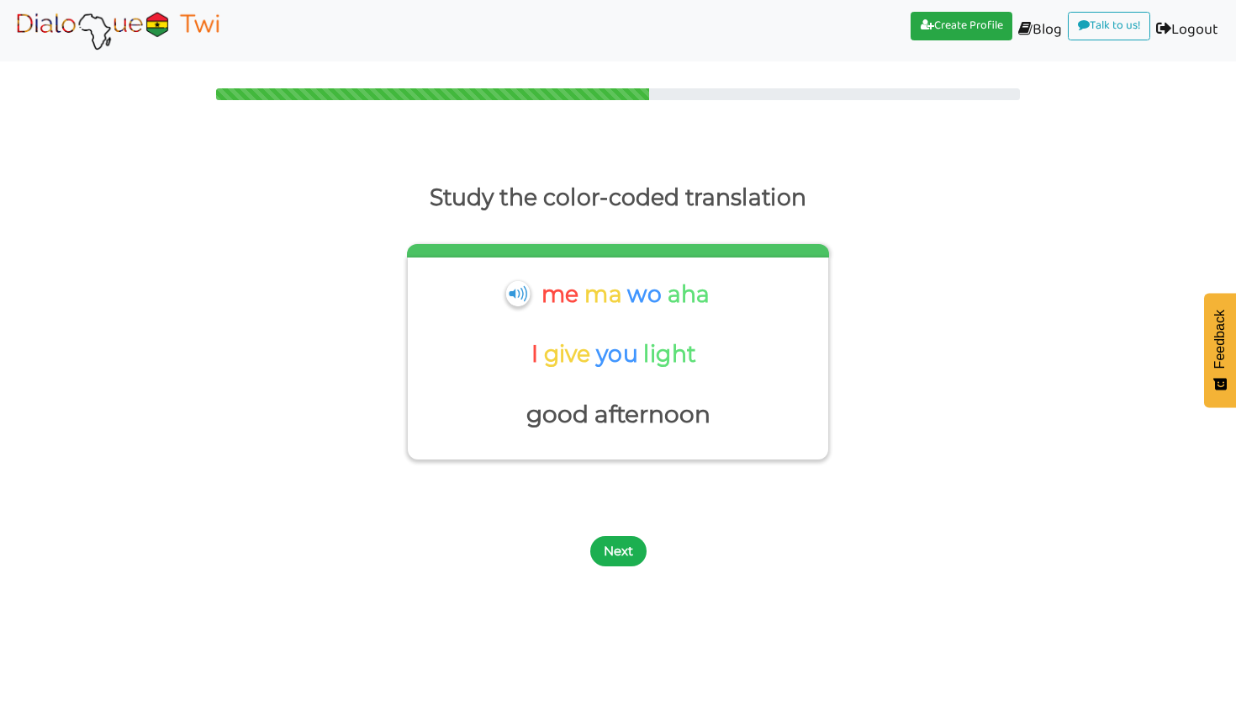
click at [618, 552] on button "Next" at bounding box center [618, 551] width 56 height 30
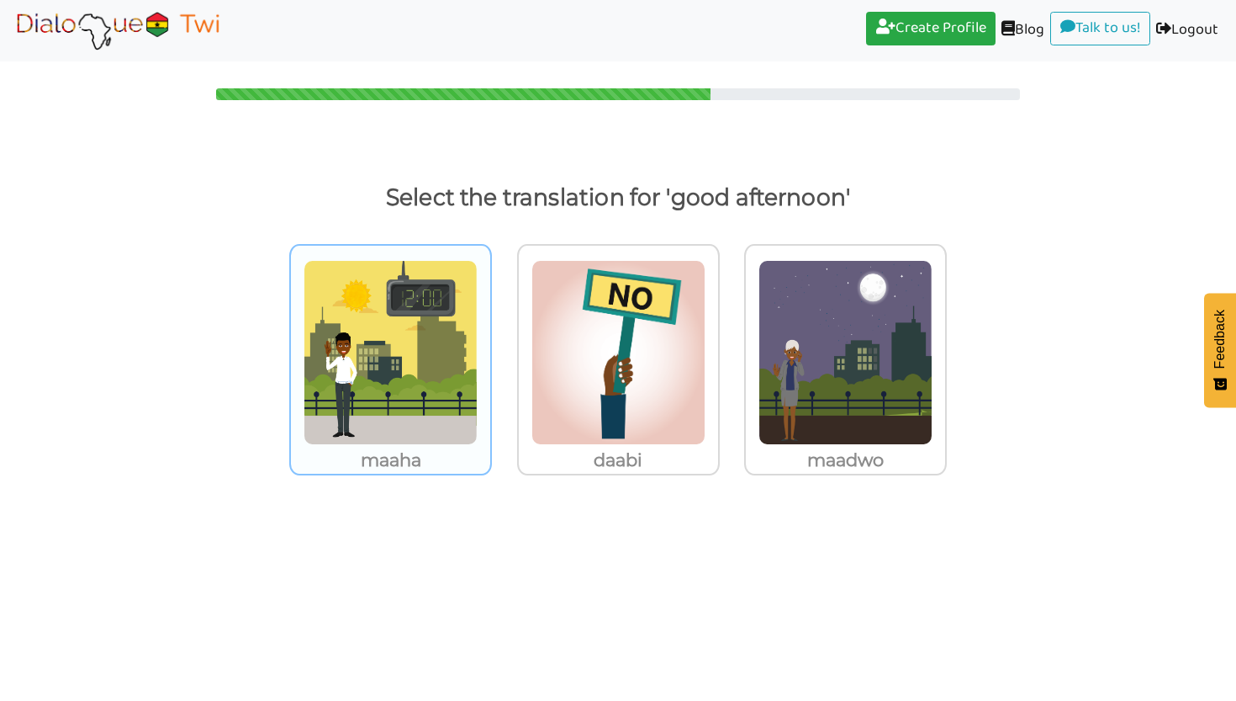
click at [439, 445] on p "maaha" at bounding box center [390, 460] width 199 height 30
click at [490, 348] on input "maaha" at bounding box center [496, 342] width 13 height 13
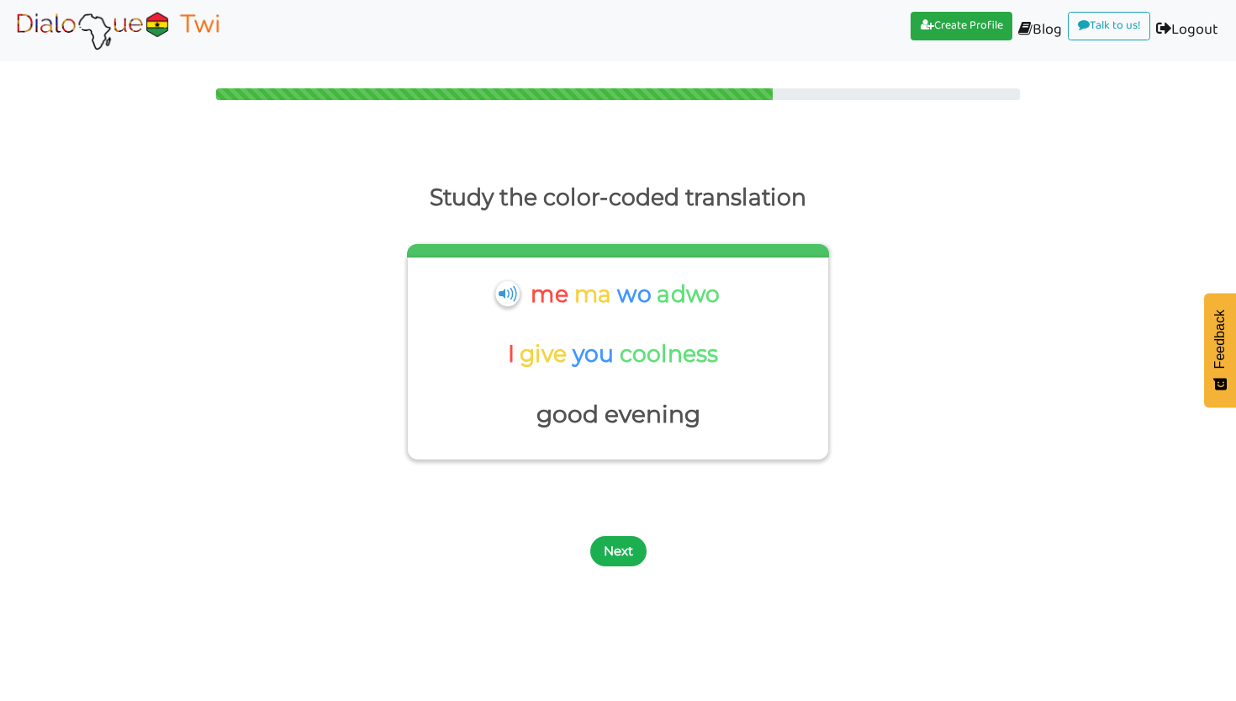
click at [622, 542] on button "Next" at bounding box center [618, 551] width 56 height 30
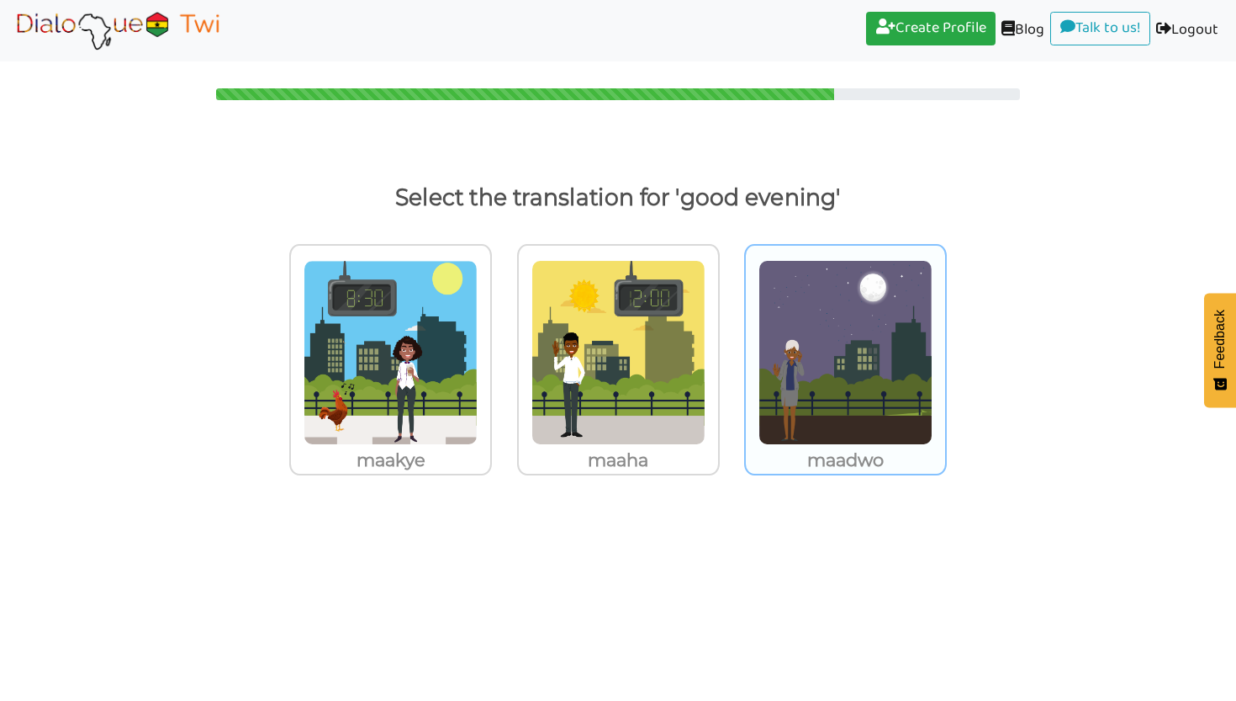
click at [859, 463] on p "maadwo" at bounding box center [845, 460] width 199 height 30
click at [945, 348] on input "maadwo" at bounding box center [951, 342] width 13 height 13
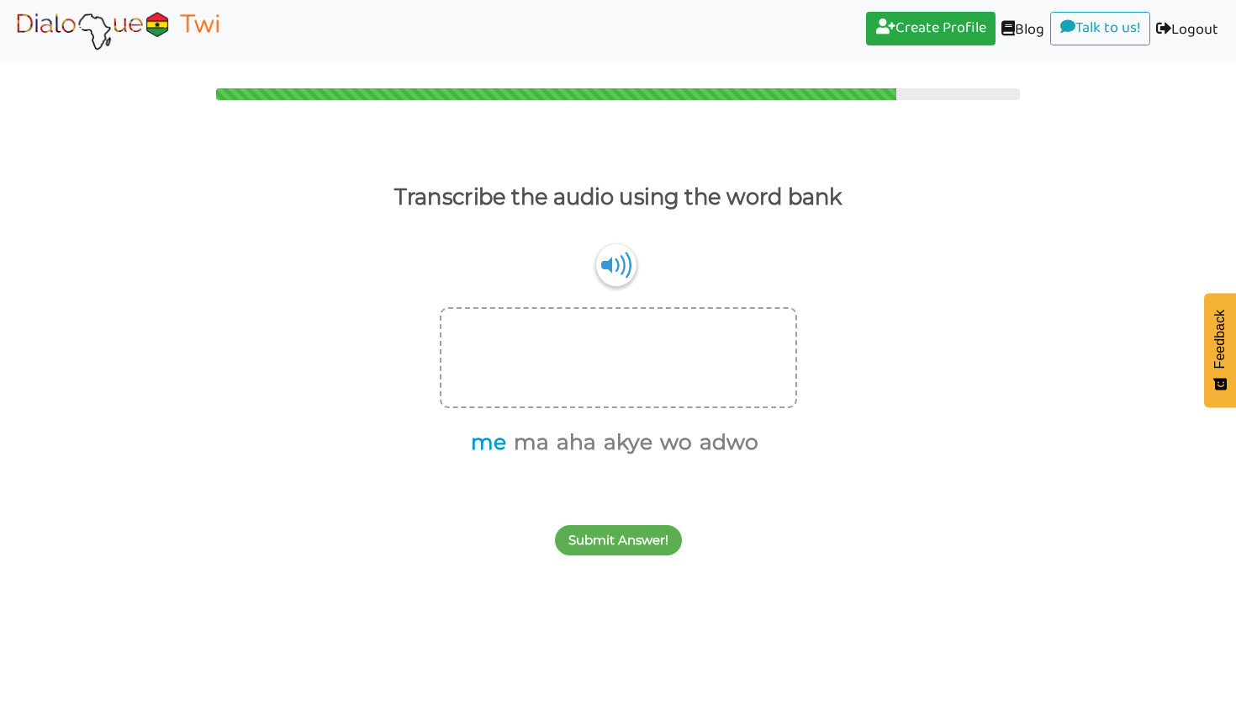
click at [500, 442] on button "me" at bounding box center [485, 442] width 41 height 32
click at [516, 442] on button "ma" at bounding box center [507, 442] width 41 height 32
click at [579, 440] on button "akye" at bounding box center [582, 442] width 55 height 32
click at [641, 536] on button "Submit Answer!" at bounding box center [618, 540] width 127 height 30
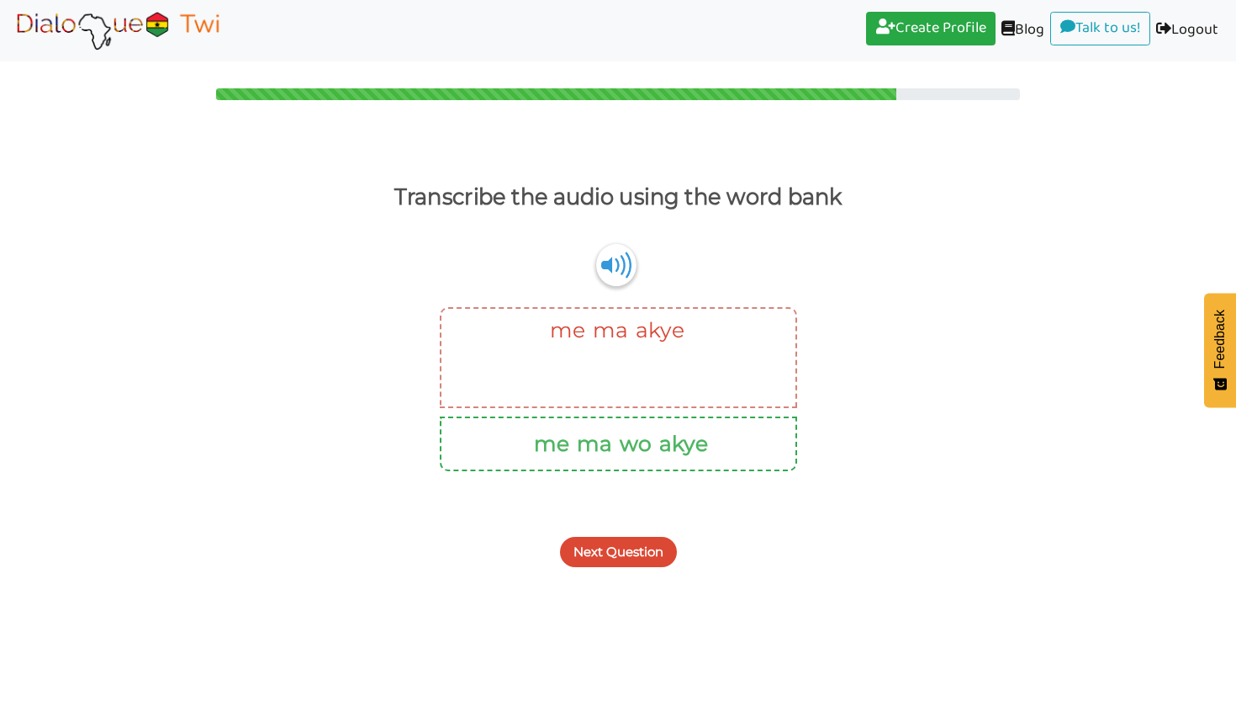
click at [641, 537] on button "Next Question" at bounding box center [618, 552] width 117 height 30
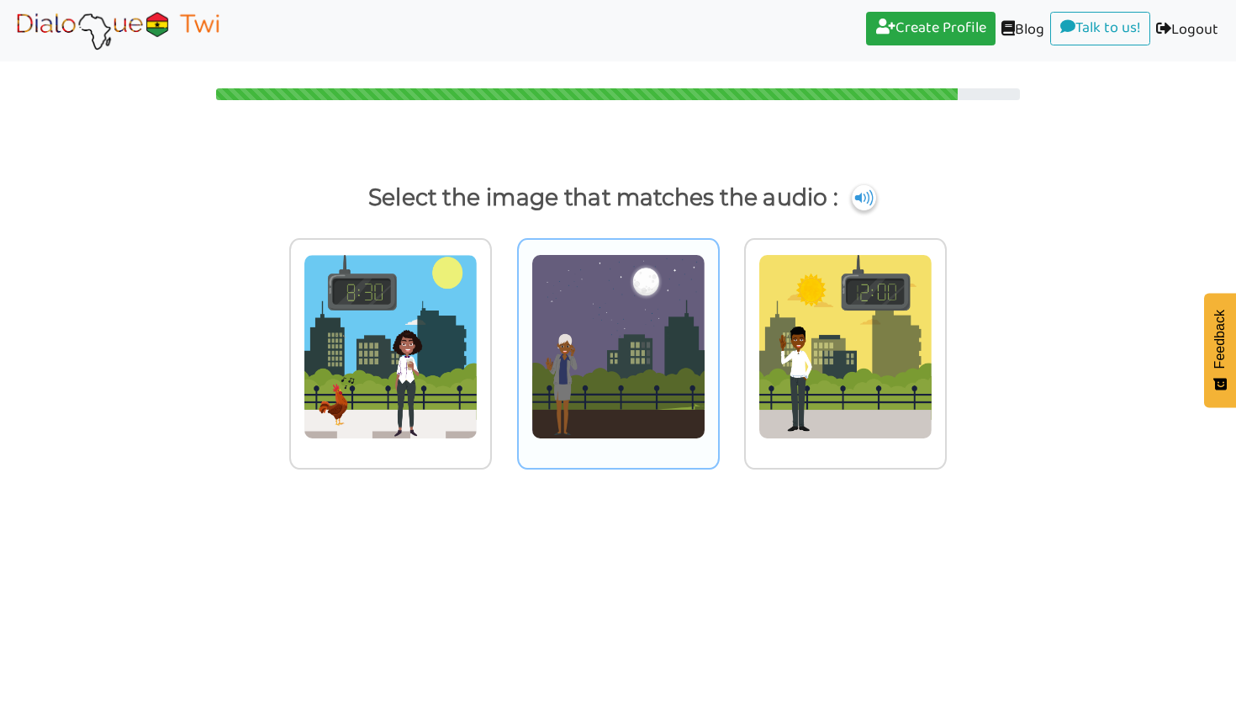
click at [668, 415] on img at bounding box center [619, 346] width 174 height 185
click at [718, 342] on input "radio" at bounding box center [724, 336] width 13 height 13
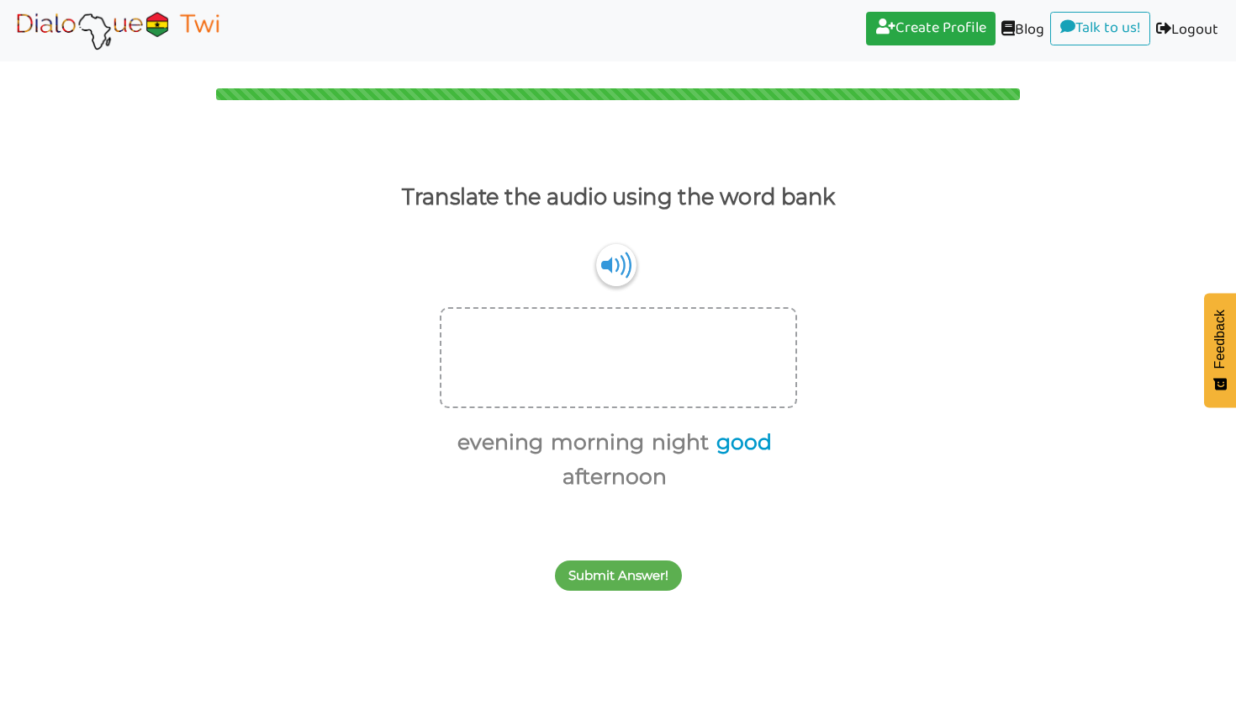
click at [729, 442] on button "good" at bounding box center [741, 442] width 61 height 32
click at [649, 474] on button "afternoon" at bounding box center [612, 477] width 110 height 32
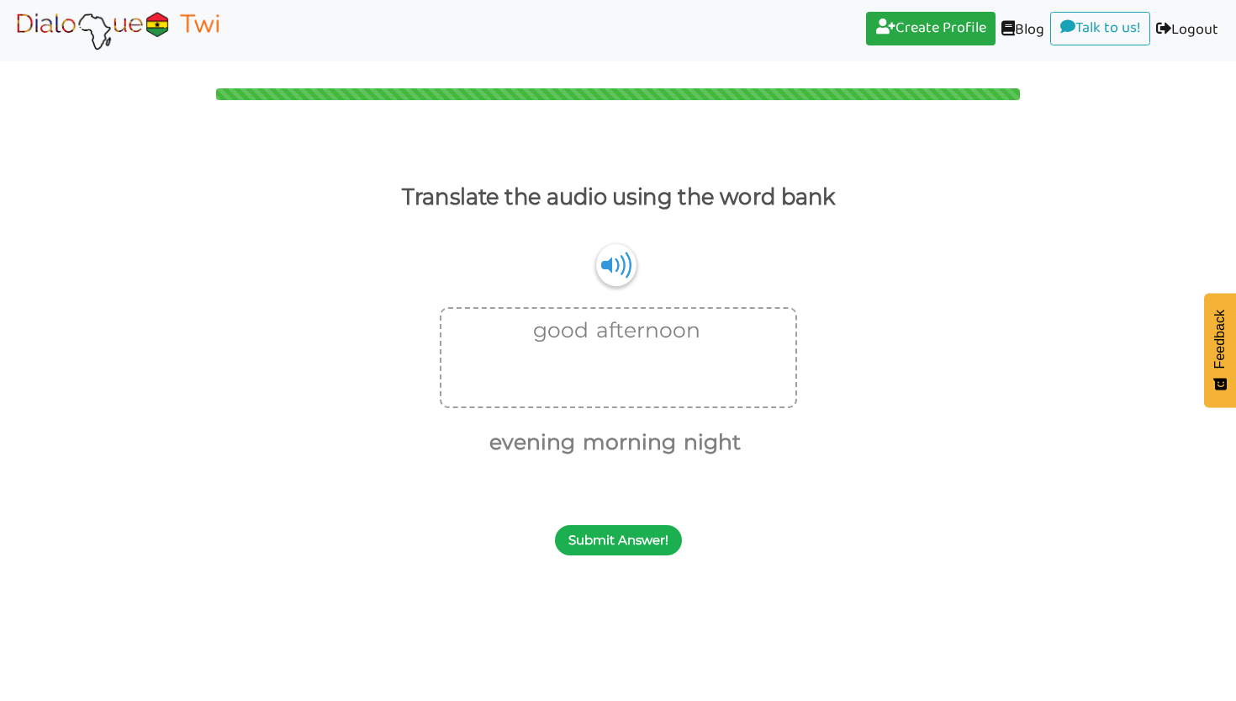
click at [630, 552] on button "Submit Answer!" at bounding box center [618, 540] width 127 height 30
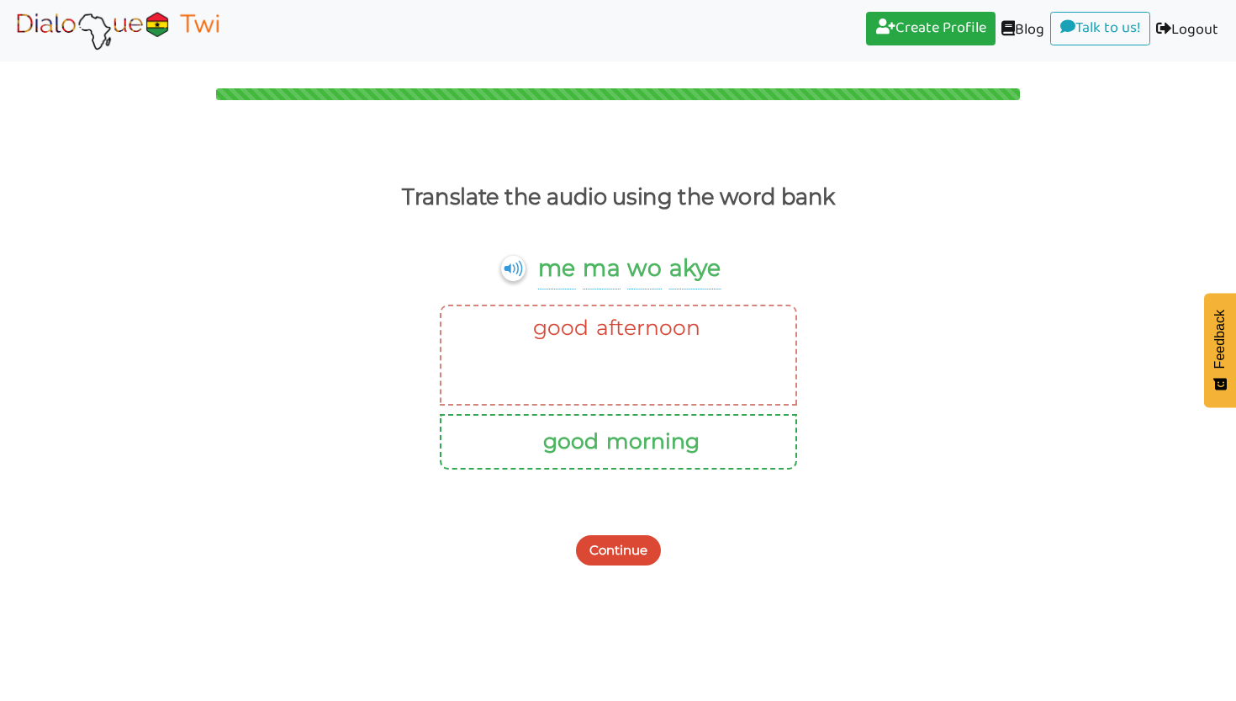
click at [630, 552] on button "Continue" at bounding box center [618, 550] width 85 height 30
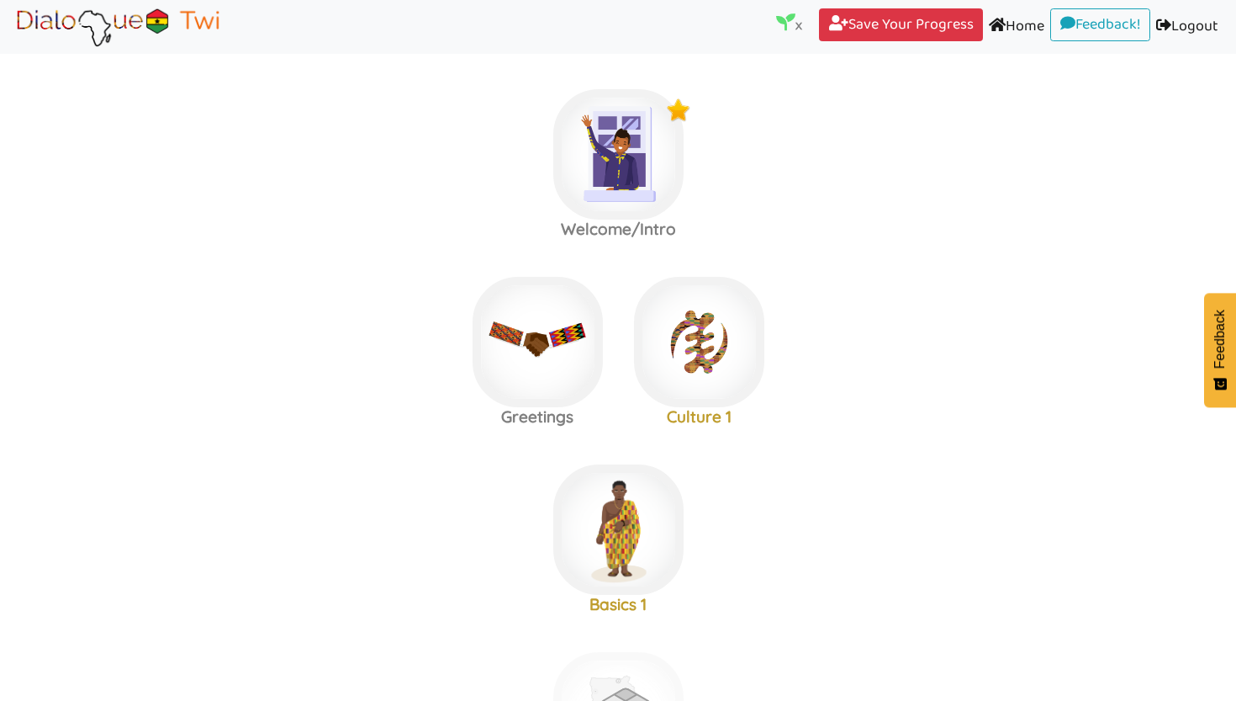
scroll to position [13, 0]
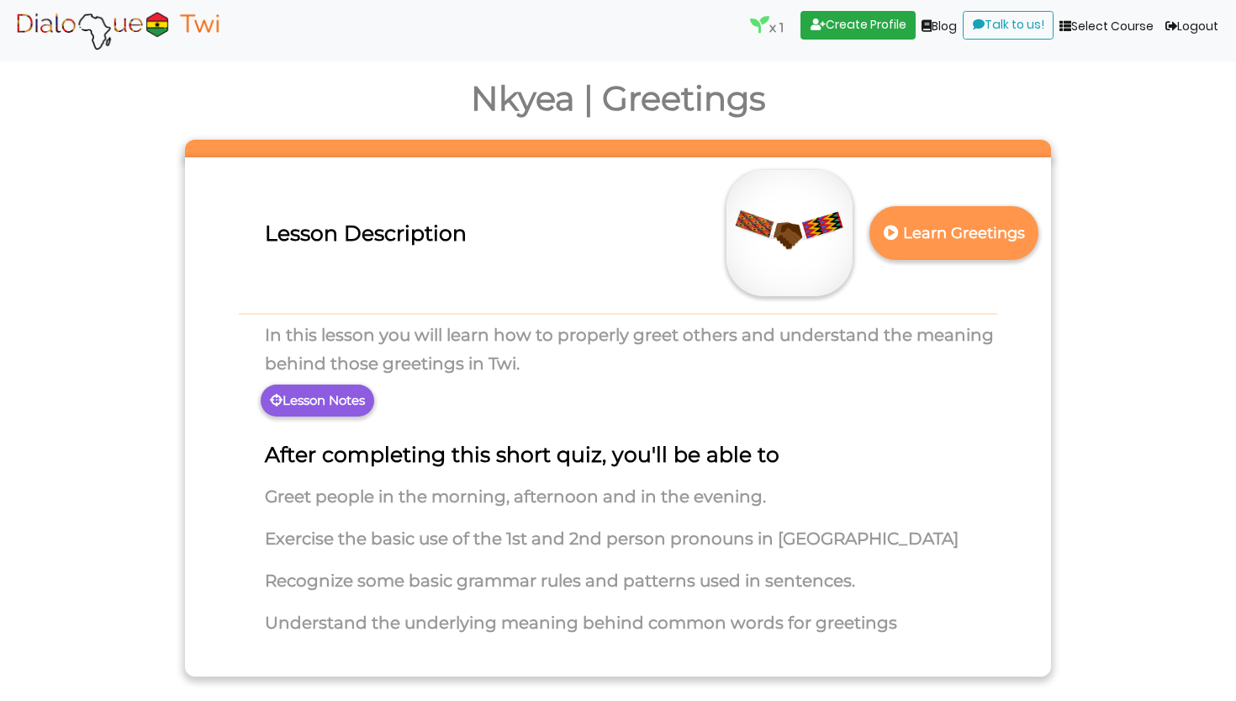
click at [349, 393] on p "Lesson Notes" at bounding box center [318, 400] width 114 height 32
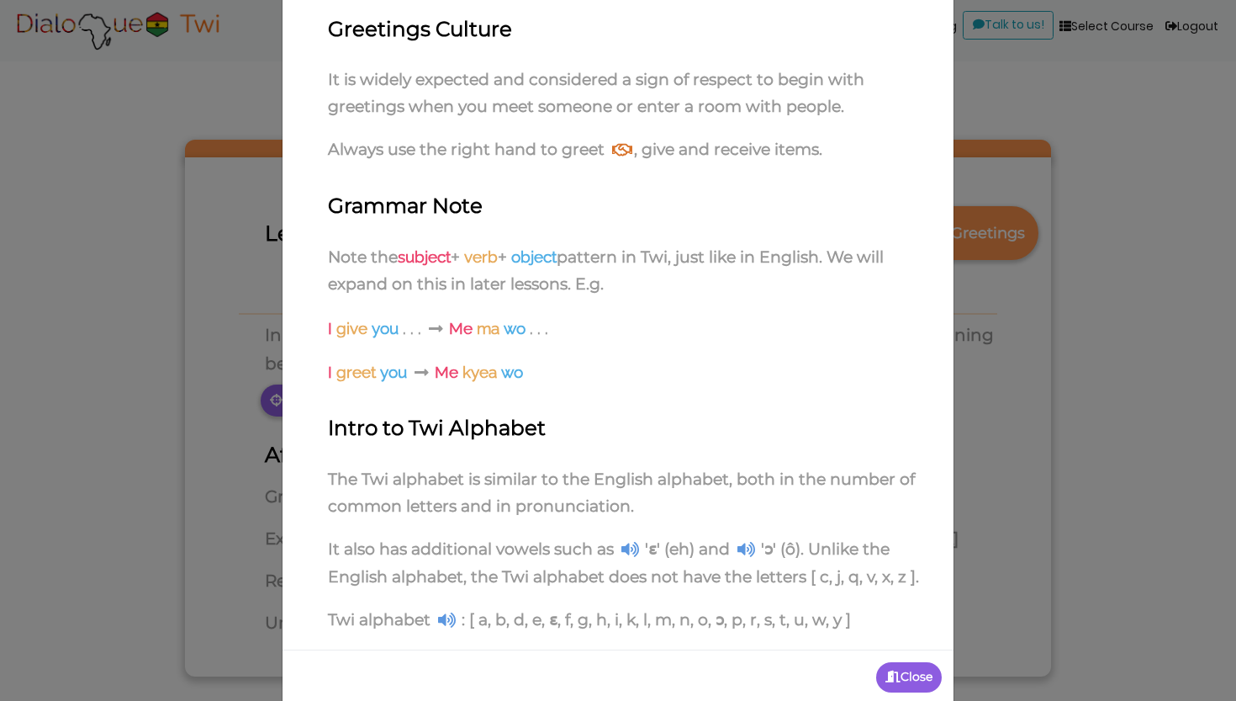
scroll to position [155, 0]
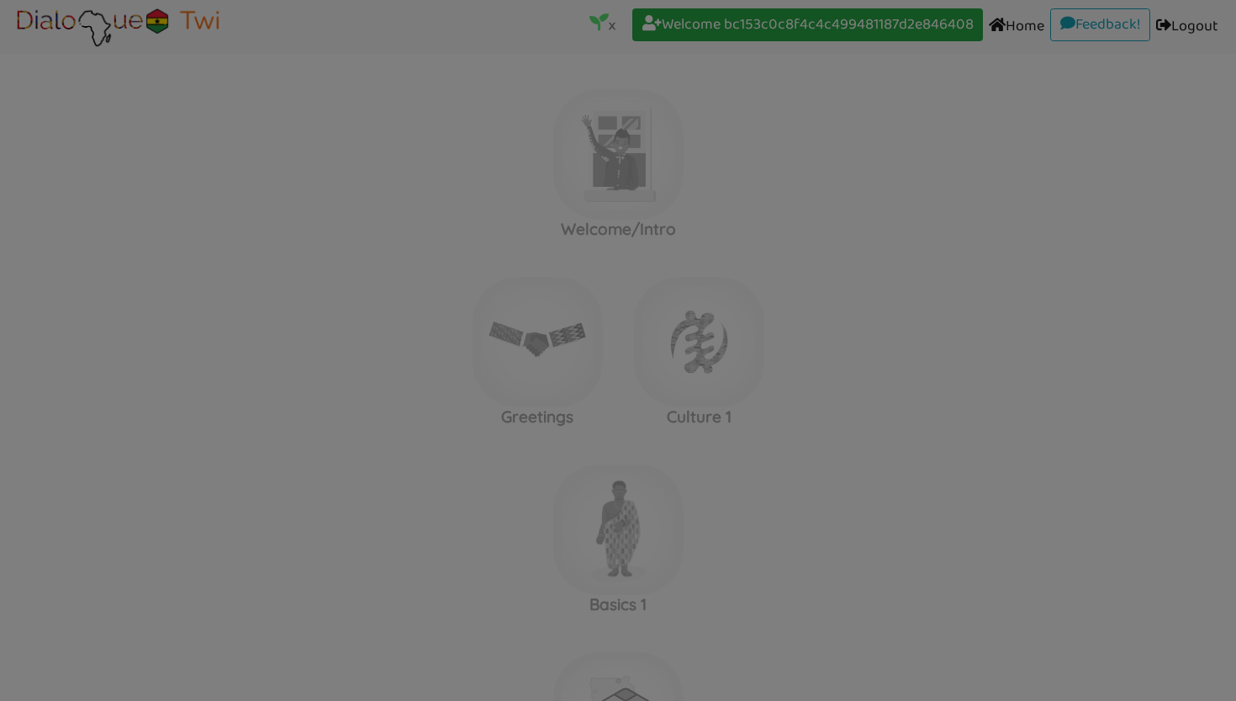
scroll to position [13, 0]
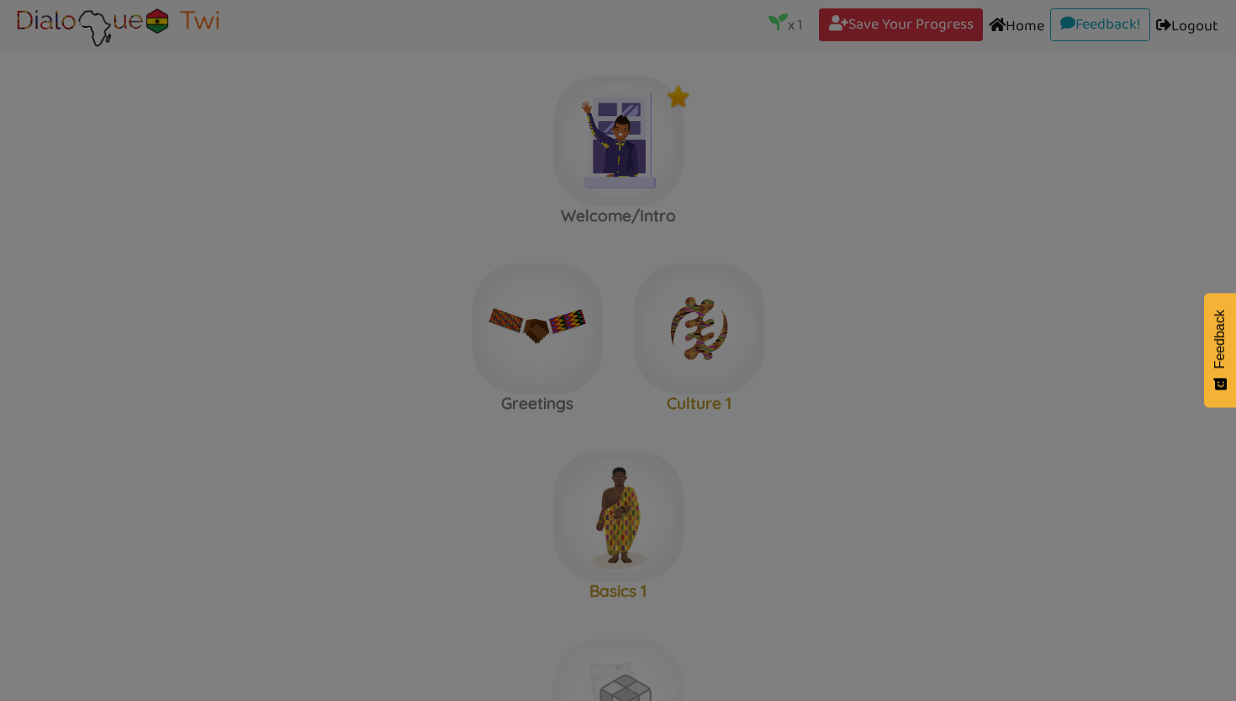
click at [863, 246] on div at bounding box center [618, 350] width 1236 height 701
click at [737, 235] on div at bounding box center [618, 350] width 1236 height 701
click at [695, 329] on div at bounding box center [618, 350] width 1236 height 701
click at [563, 169] on div at bounding box center [618, 350] width 1236 height 701
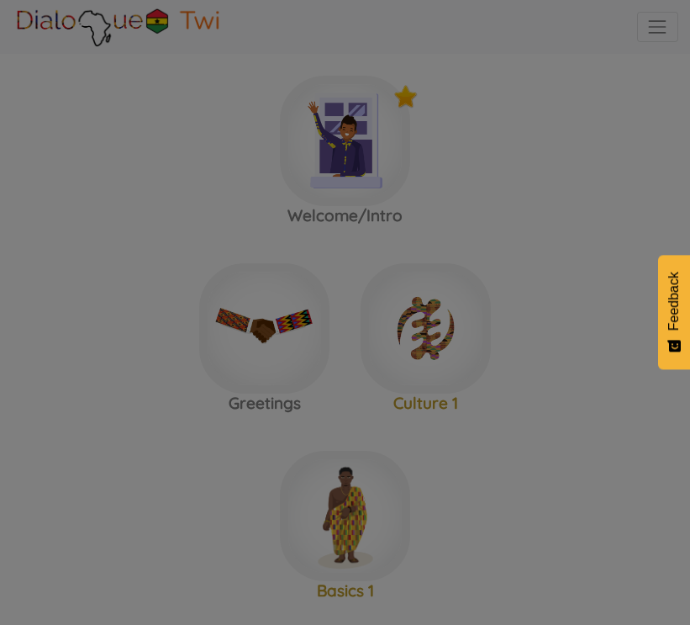
click at [539, 251] on div at bounding box center [345, 312] width 690 height 625
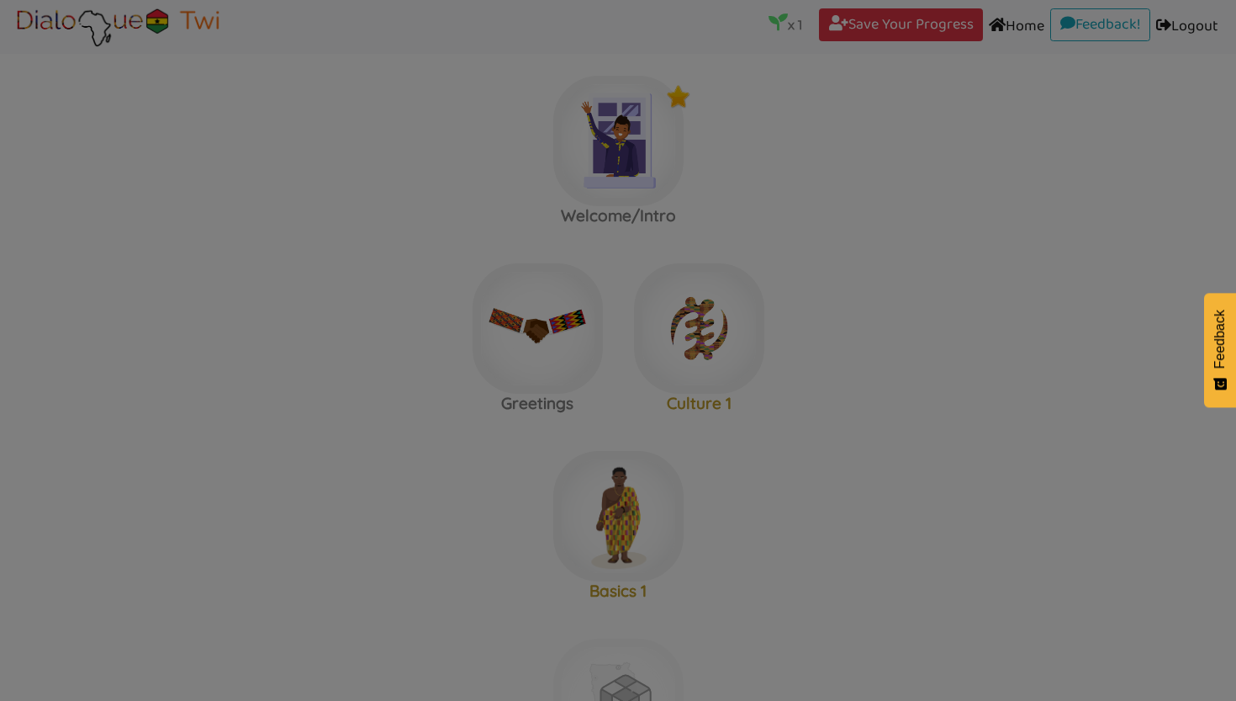
click at [433, 193] on div at bounding box center [618, 350] width 1236 height 701
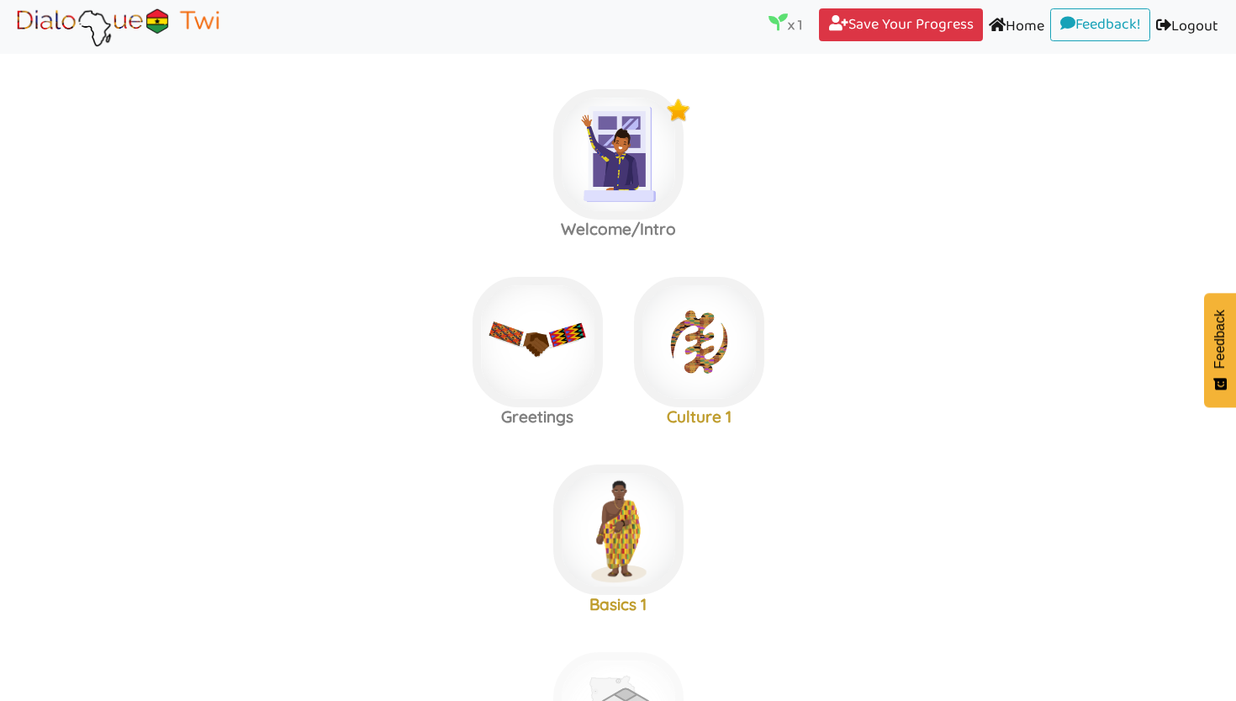
scroll to position [13, 0]
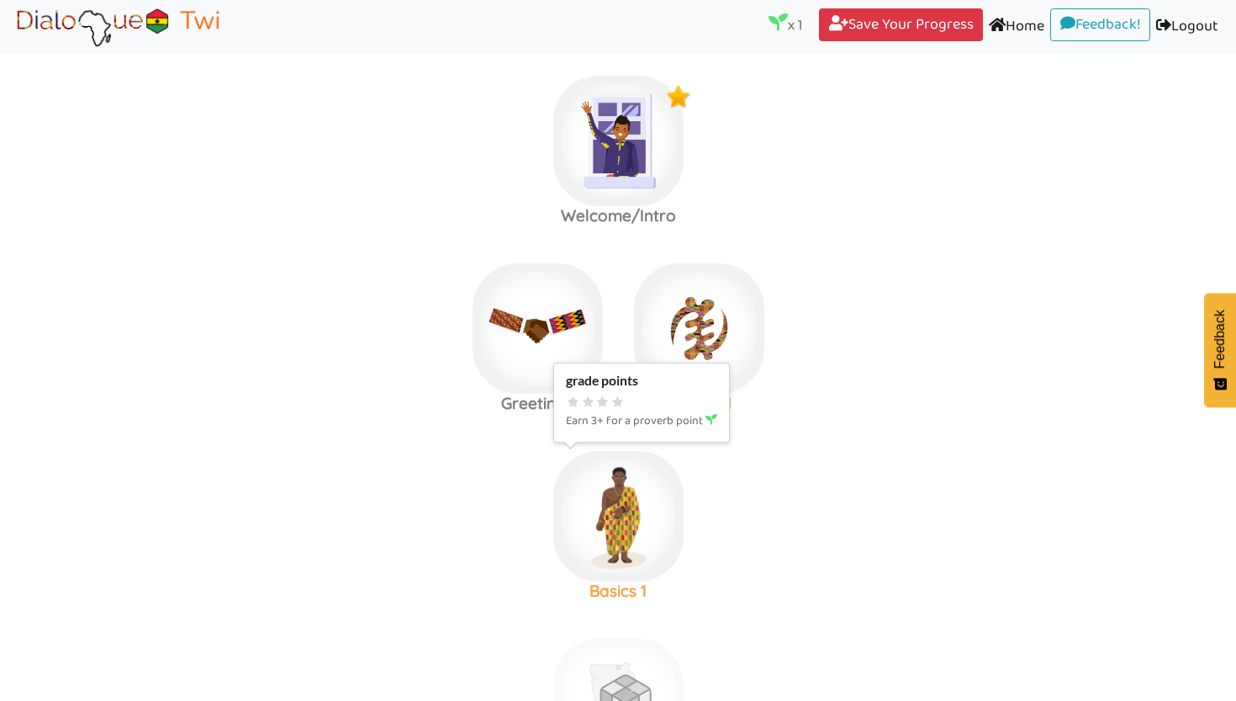
click at [625, 505] on img at bounding box center [618, 516] width 130 height 130
